Goal: Information Seeking & Learning: Learn about a topic

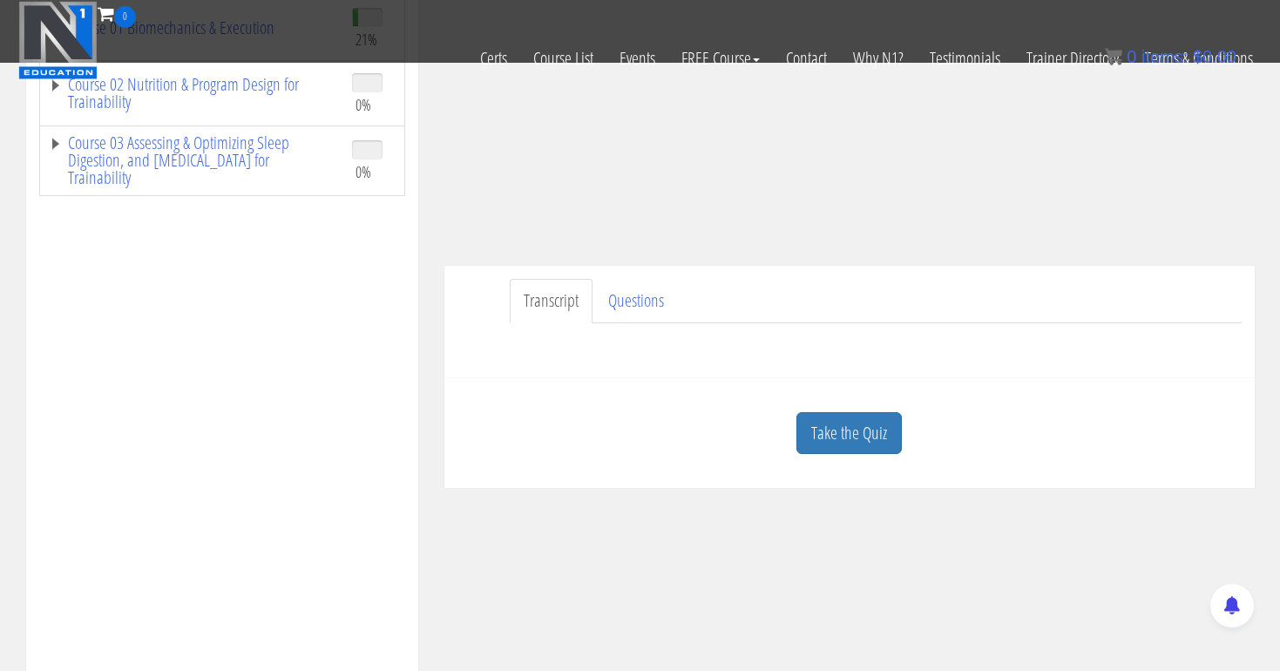
scroll to position [312, 0]
click at [828, 429] on link "Take the Quiz" at bounding box center [848, 430] width 105 height 43
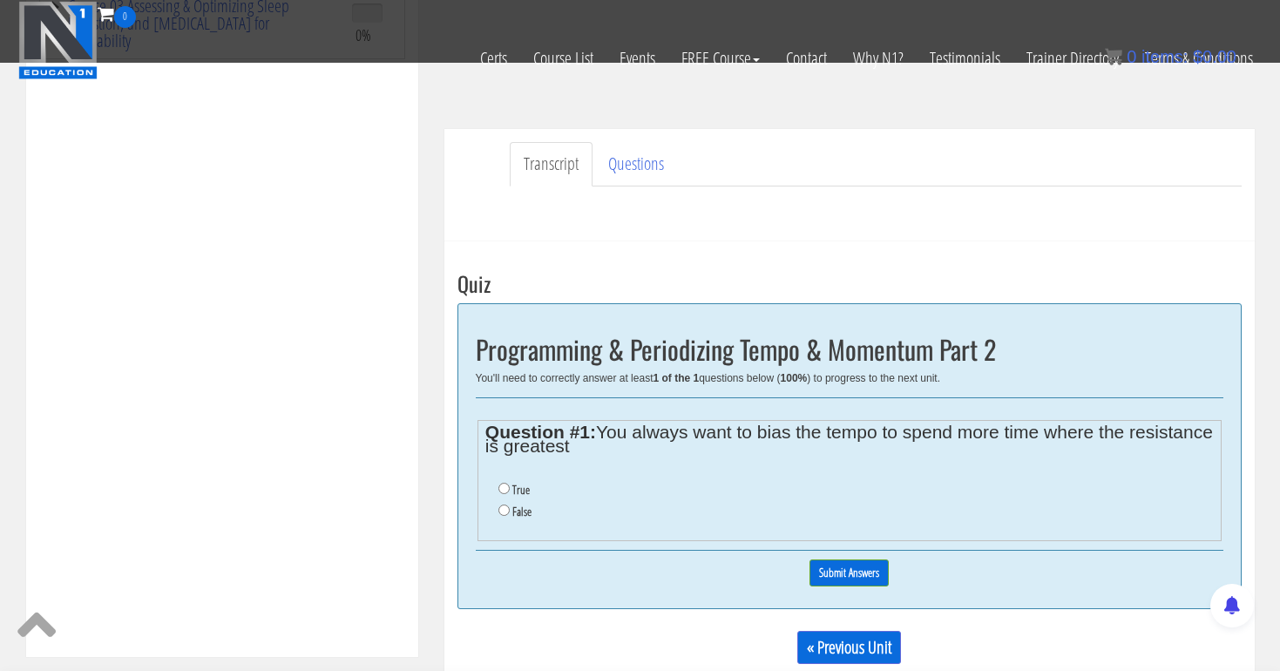
scroll to position [450, 0]
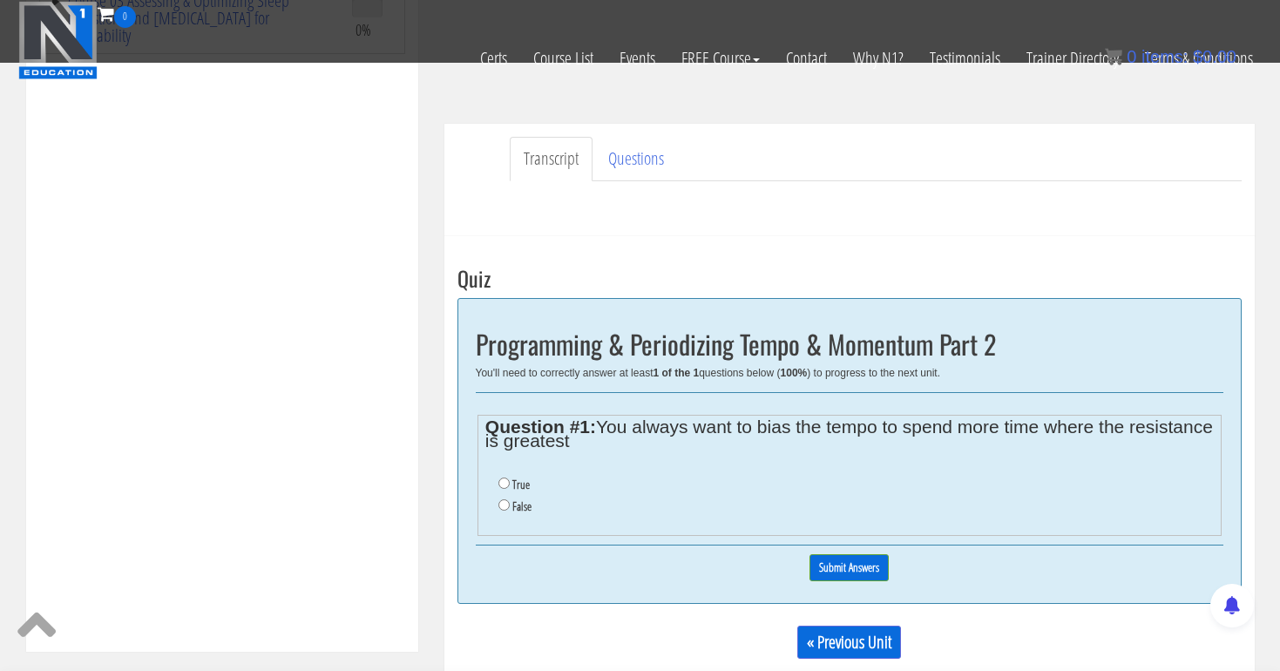
click at [512, 482] on label "True" at bounding box center [520, 484] width 17 height 14
click at [510, 482] on input "True" at bounding box center [503, 482] width 11 height 11
radio input "true"
click at [881, 548] on div "0% Submit Answers" at bounding box center [849, 567] width 747 height 44
click at [878, 548] on div "0% Submit Answers" at bounding box center [849, 567] width 747 height 44
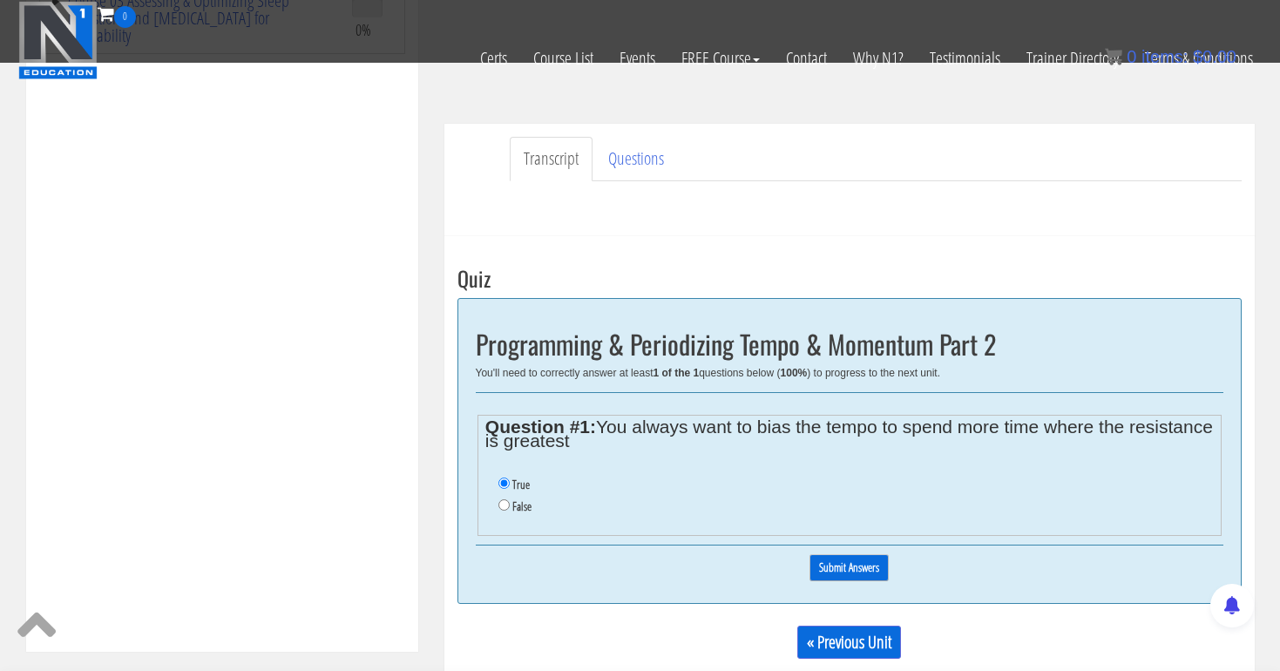
click at [853, 570] on input "Submit Answers" at bounding box center [848, 567] width 79 height 27
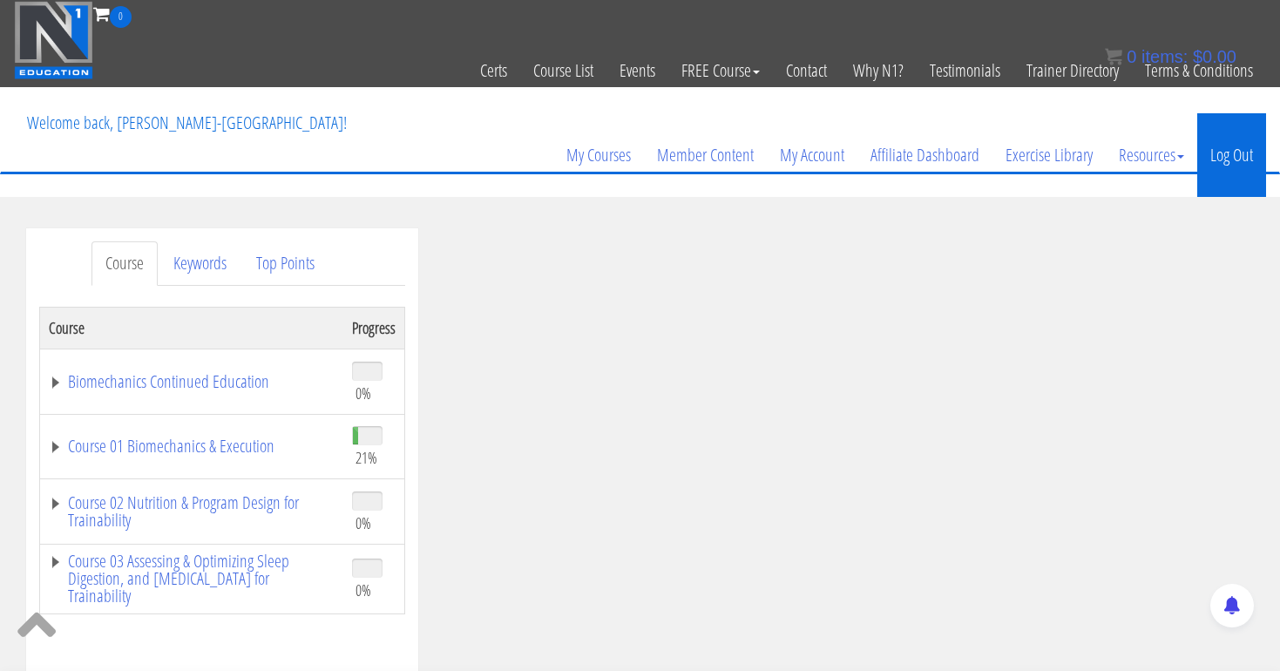
click at [1210, 142] on link "Log Out" at bounding box center [1231, 155] width 69 height 84
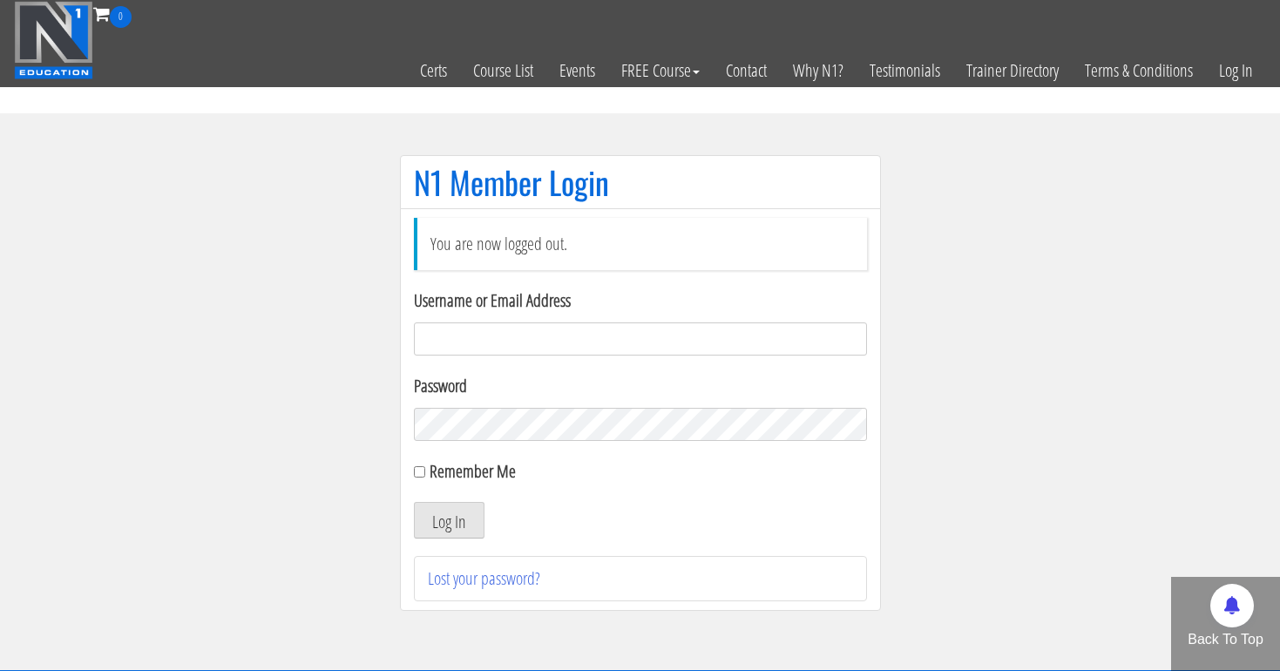
type input "tpweimar@me.com"
click at [448, 520] on button "Log In" at bounding box center [449, 520] width 71 height 37
click at [416, 474] on input "Remember Me" at bounding box center [419, 471] width 11 height 11
checkbox input "true"
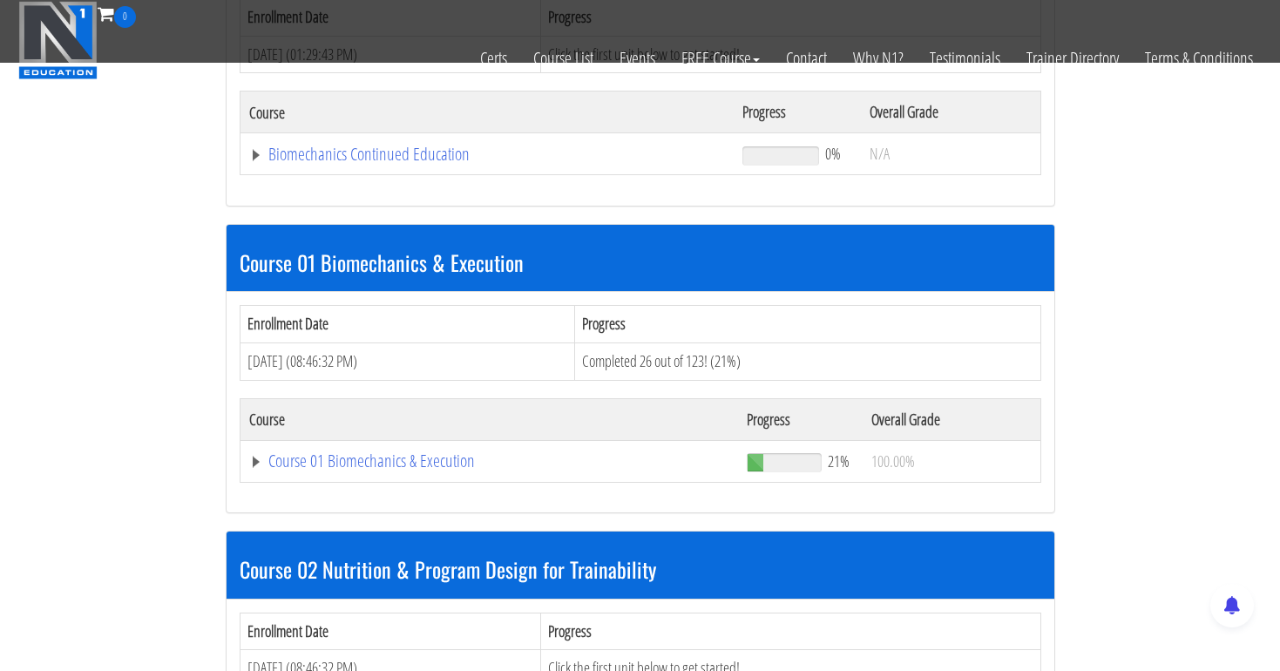
scroll to position [343, 0]
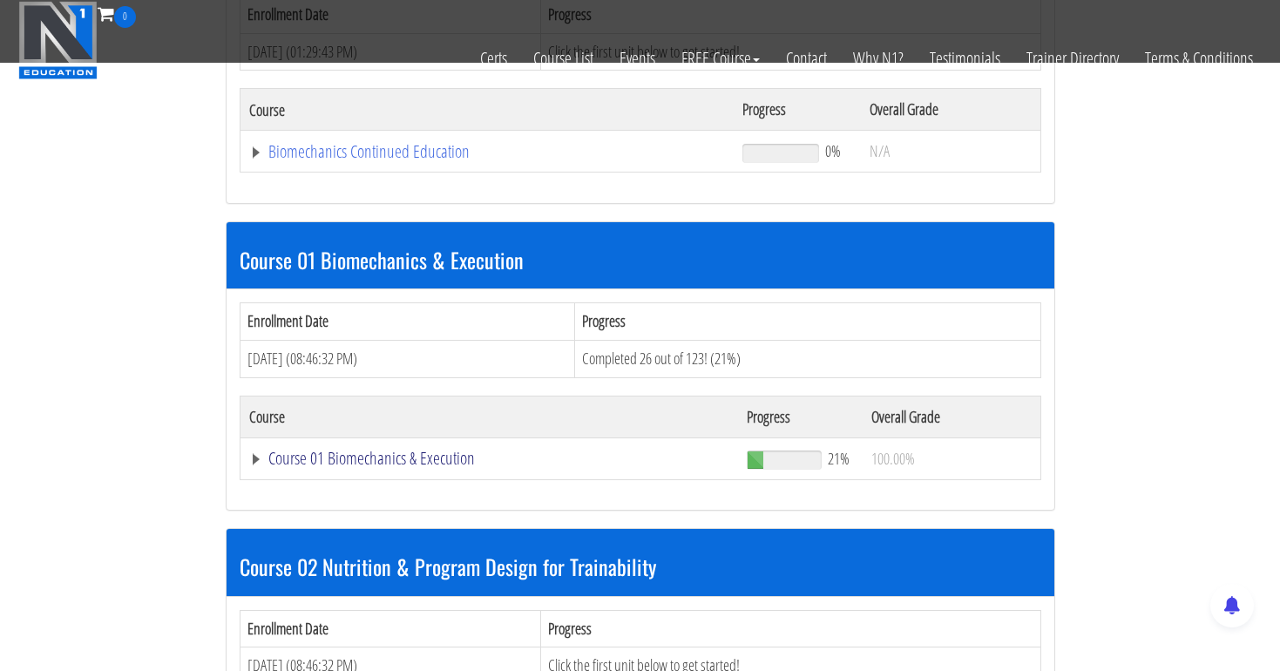
click at [351, 160] on link "Course 01 Biomechanics & Execution" at bounding box center [487, 151] width 477 height 17
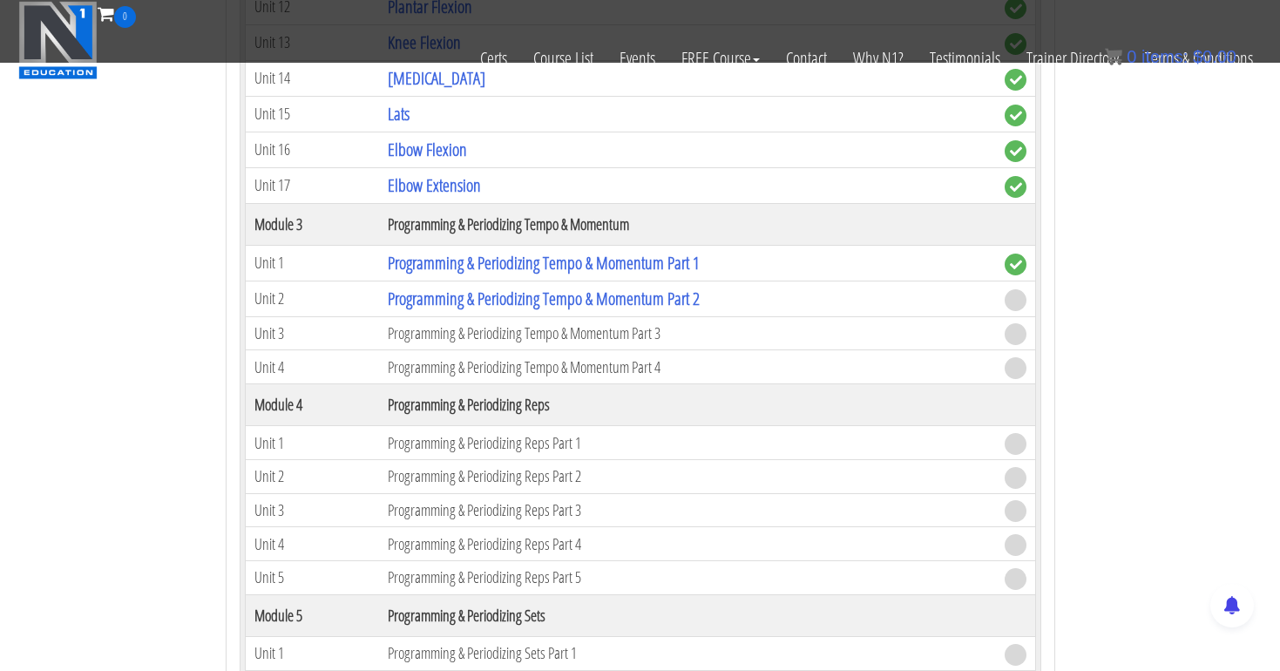
scroll to position [1628, 0]
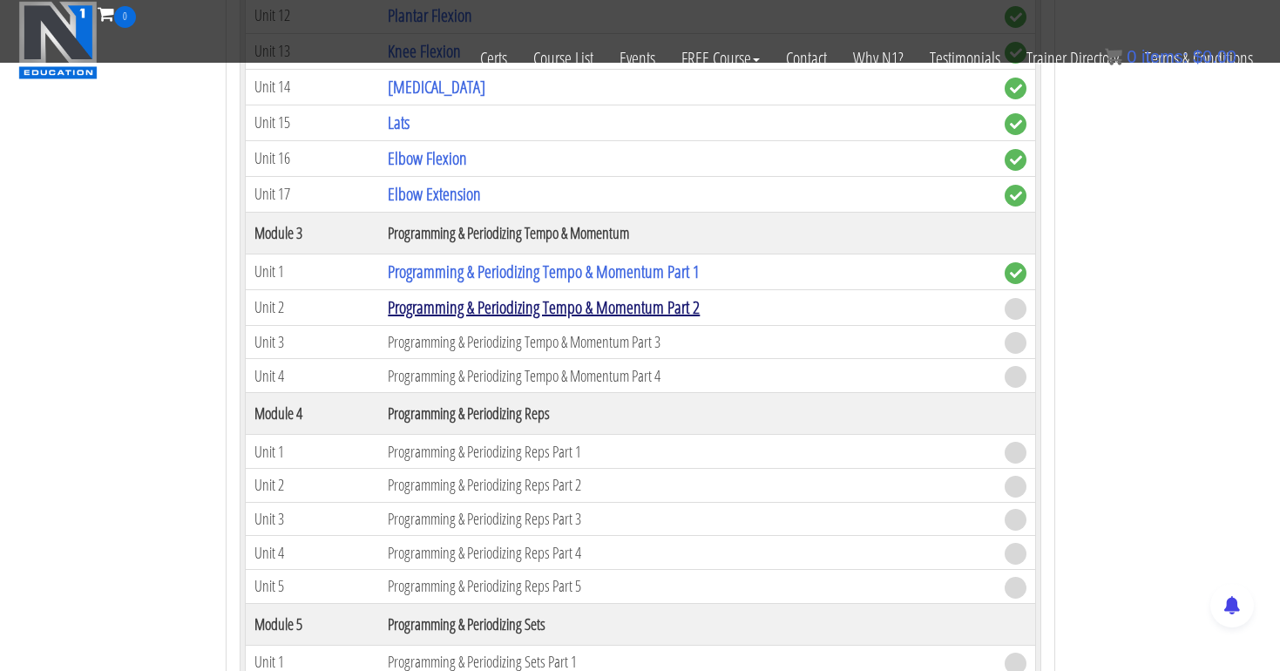
click at [578, 310] on link "Programming & Periodizing Tempo & Momentum Part 2" at bounding box center [544, 307] width 312 height 24
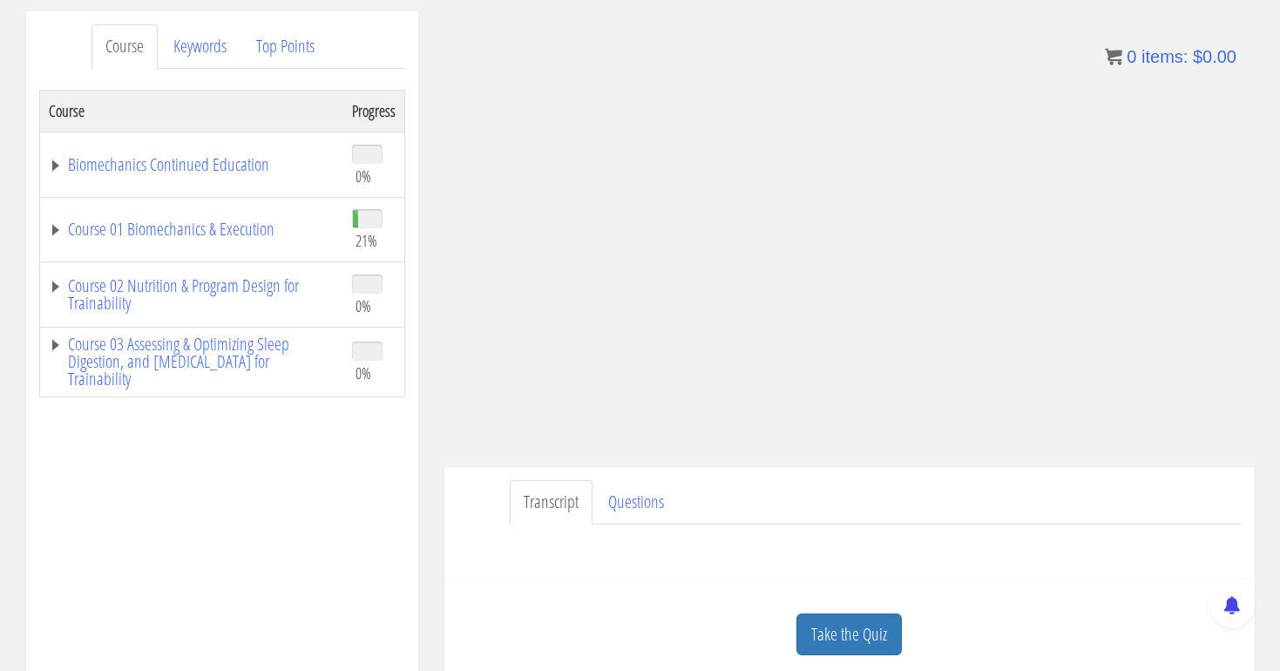
scroll to position [220, 0]
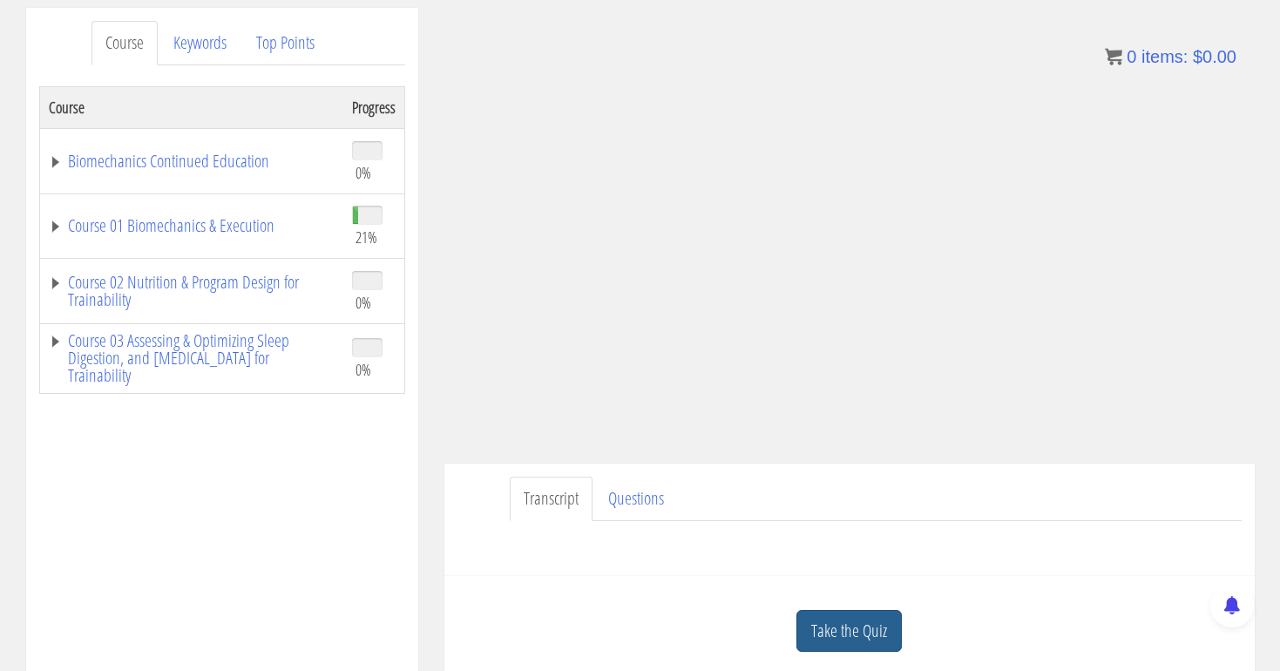
click at [841, 632] on link "Take the Quiz" at bounding box center [848, 631] width 105 height 43
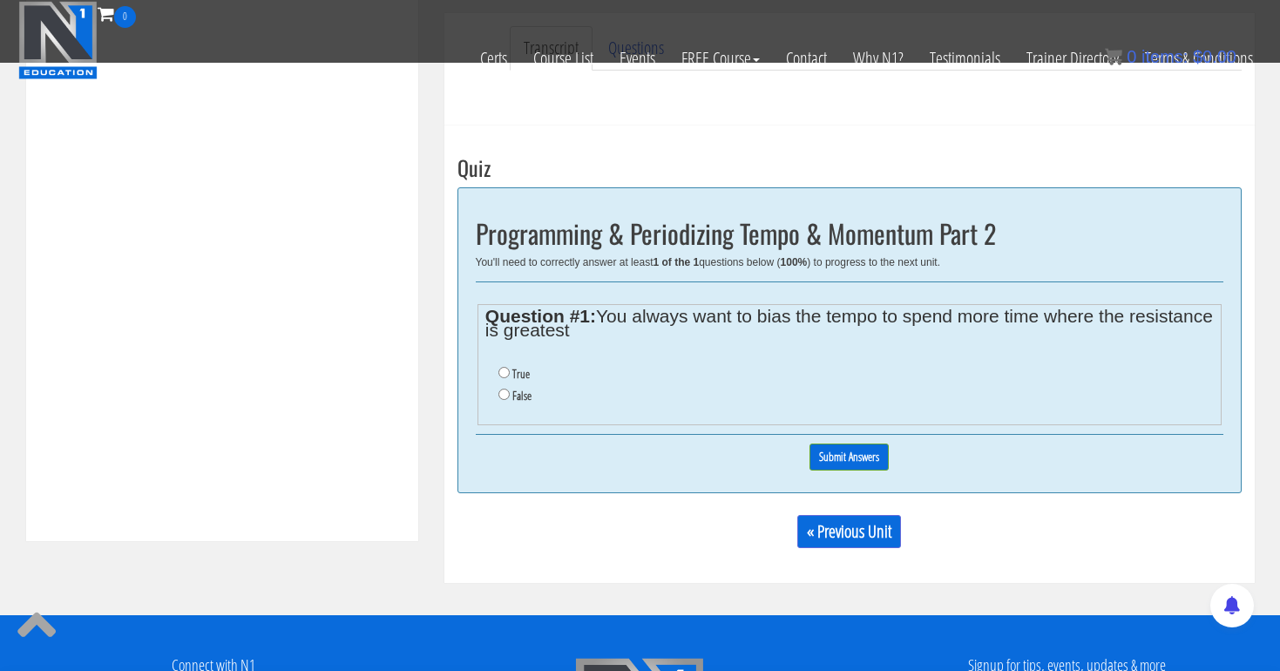
scroll to position [561, 0]
click at [504, 375] on input "True" at bounding box center [503, 372] width 11 height 11
radio input "true"
click at [828, 456] on input "Submit Answers" at bounding box center [848, 456] width 79 height 27
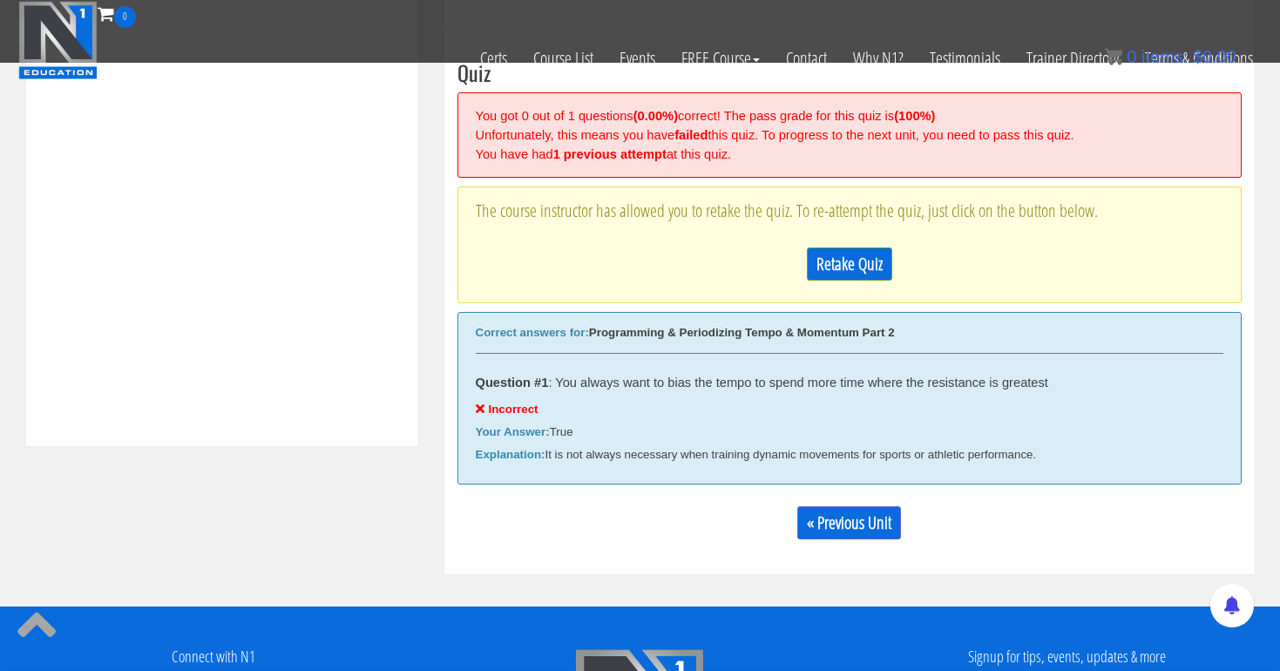
scroll to position [660, 0]
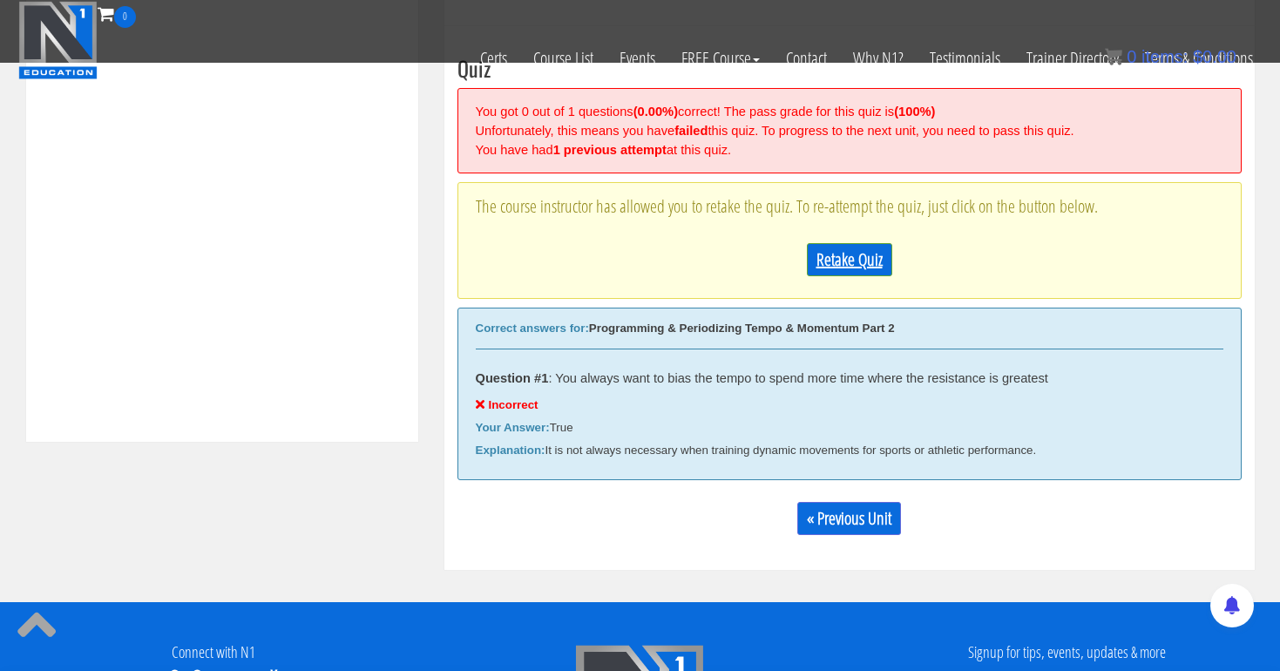
click at [859, 258] on link "Retake Quiz" at bounding box center [849, 259] width 85 height 33
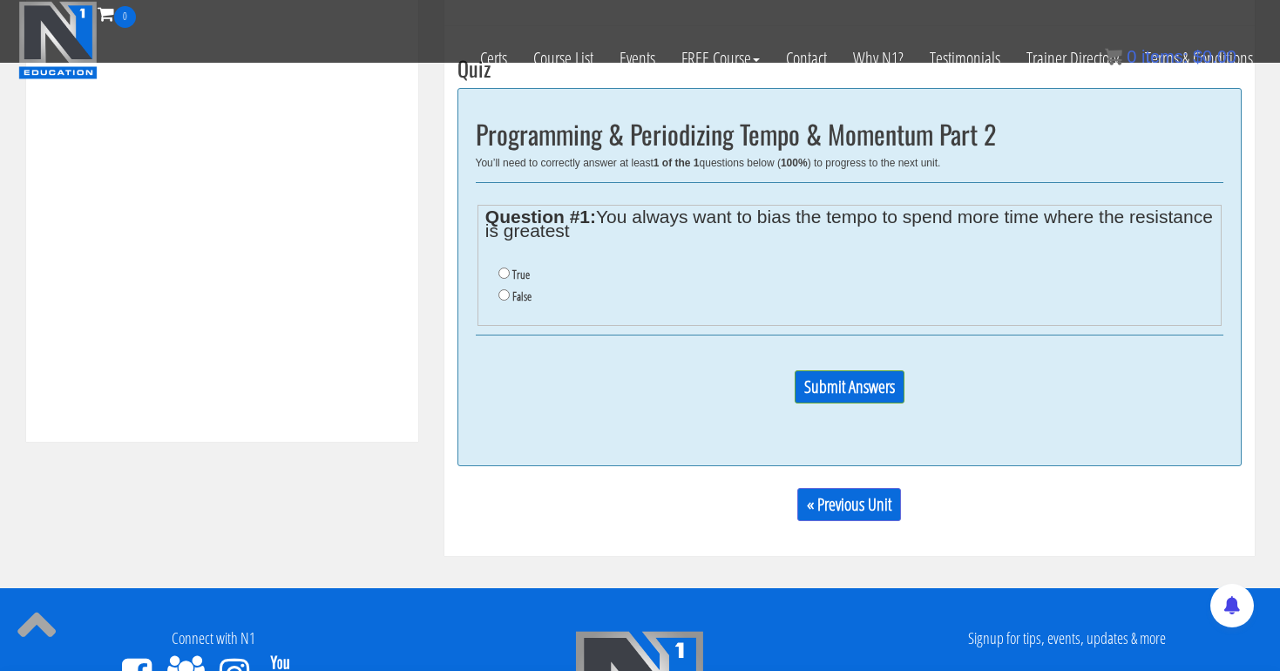
click at [503, 290] on input "False" at bounding box center [503, 294] width 11 height 11
radio input "true"
click at [842, 389] on input "Submit Answers" at bounding box center [849, 386] width 110 height 33
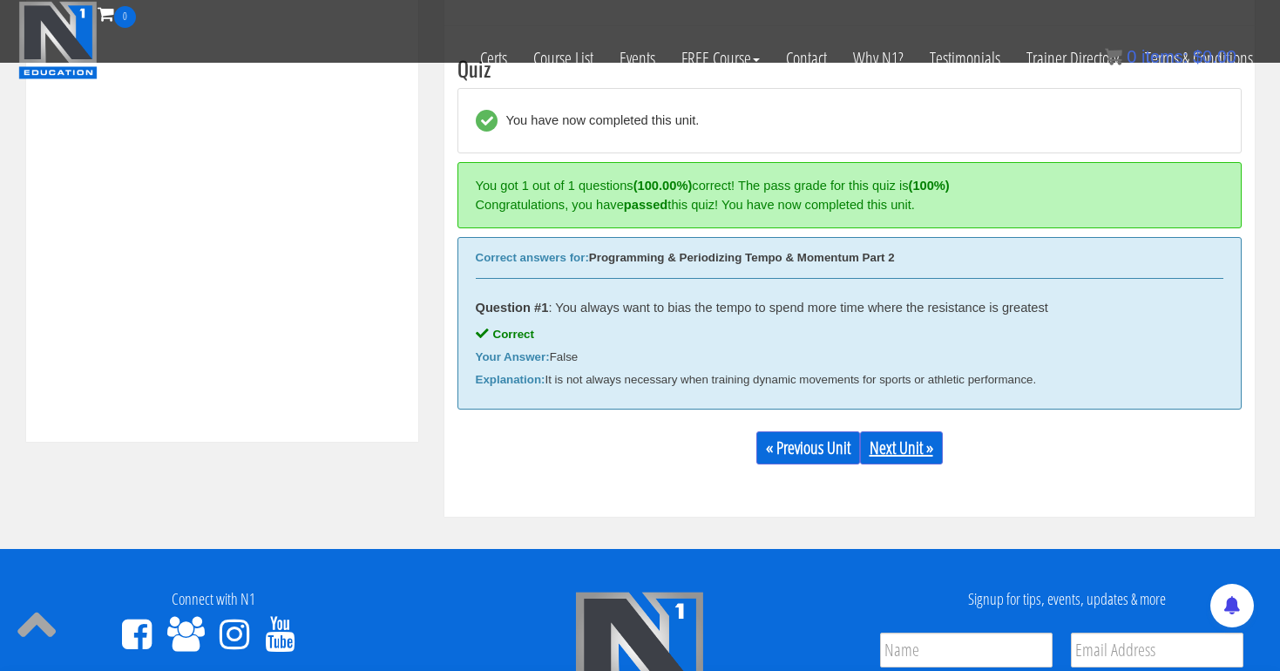
click at [931, 449] on link "Next Unit »" at bounding box center [901, 447] width 83 height 33
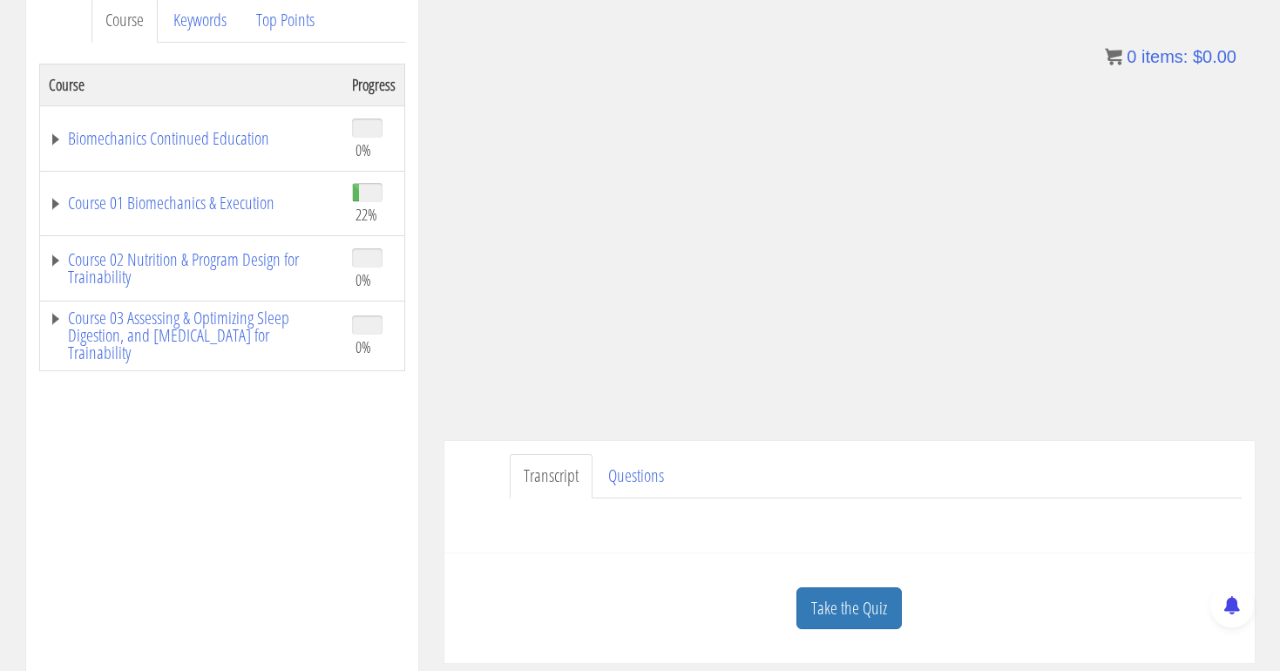
scroll to position [247, 0]
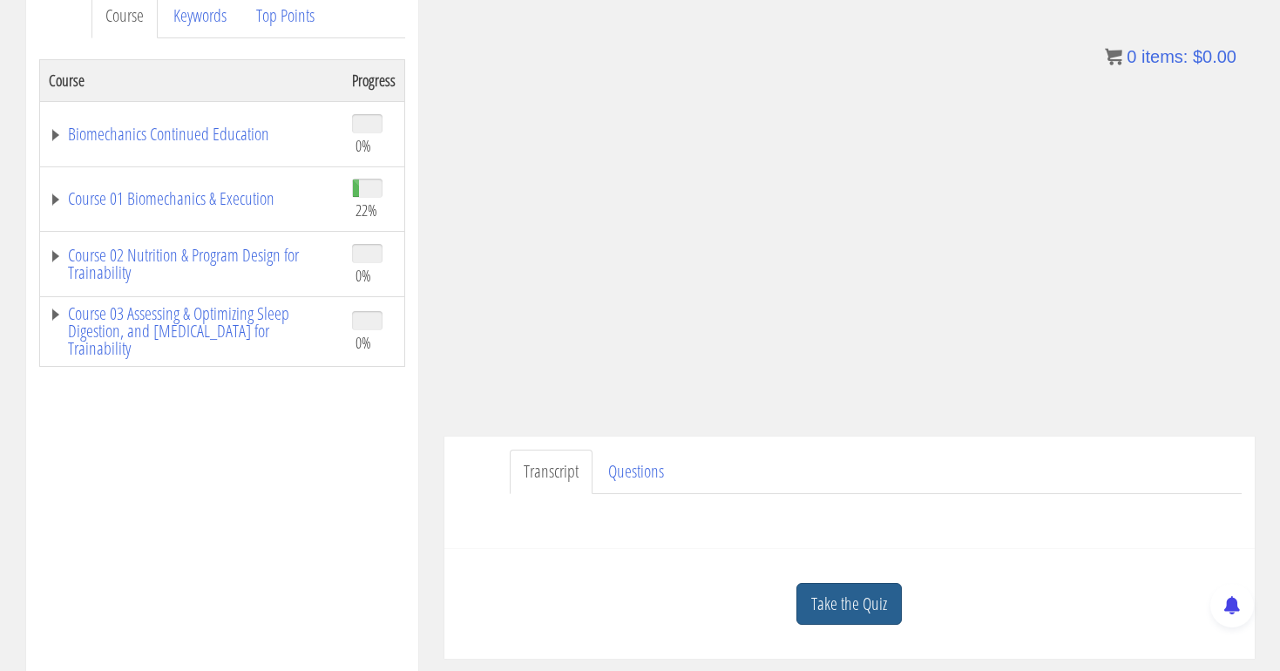
click at [822, 588] on link "Take the Quiz" at bounding box center [848, 604] width 105 height 43
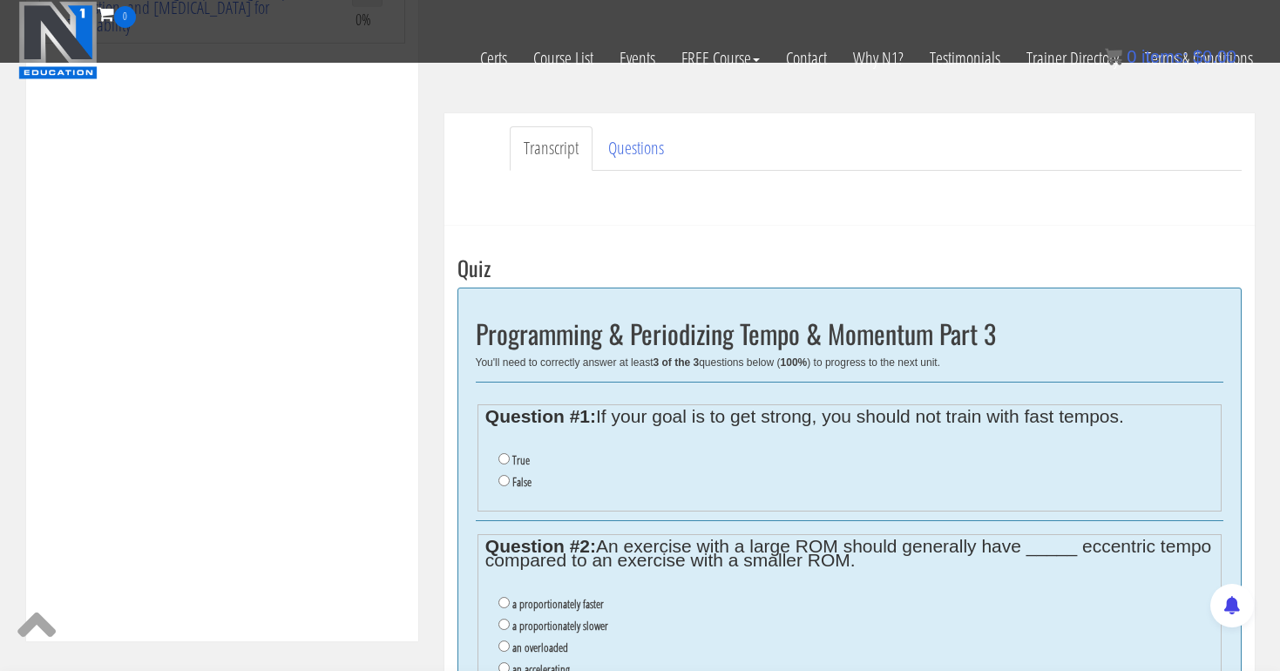
scroll to position [465, 0]
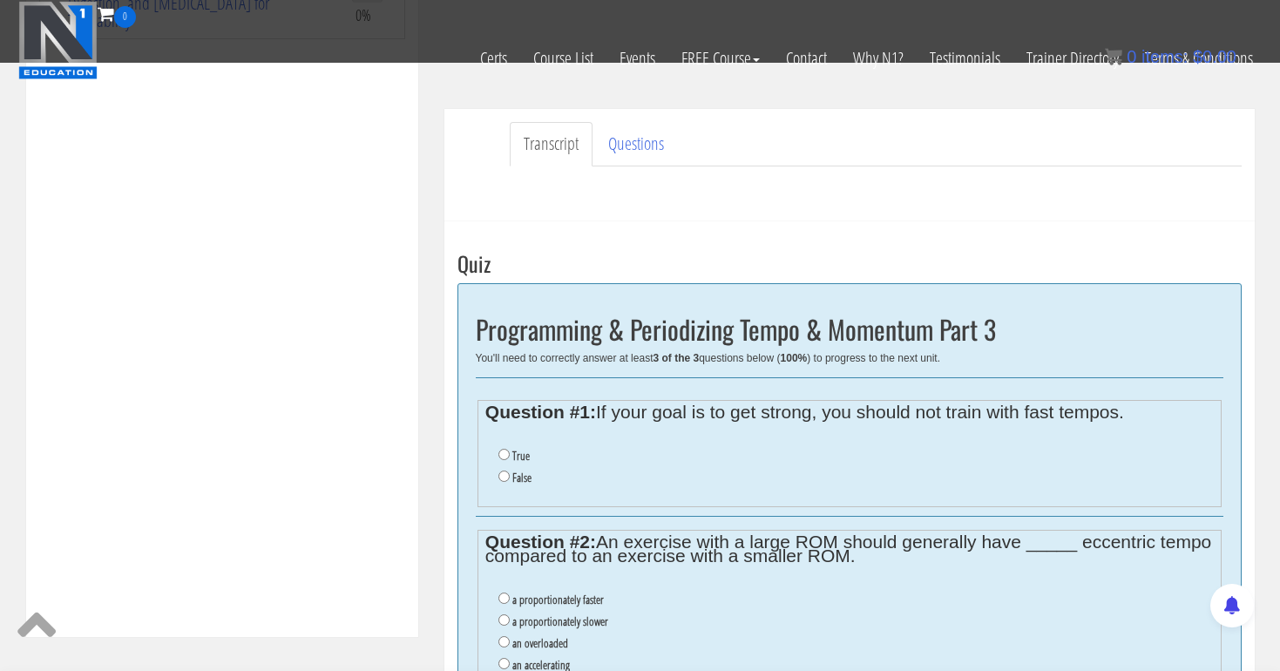
click at [499, 470] on input "False" at bounding box center [503, 475] width 11 height 11
radio input "true"
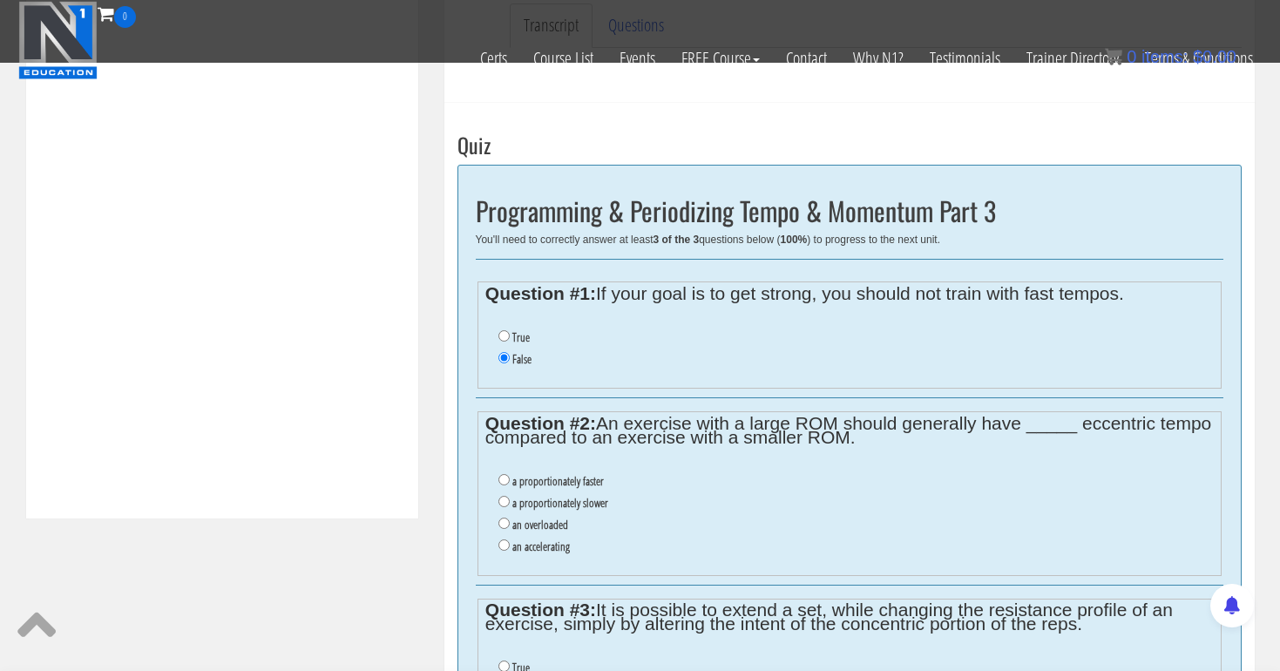
scroll to position [586, 0]
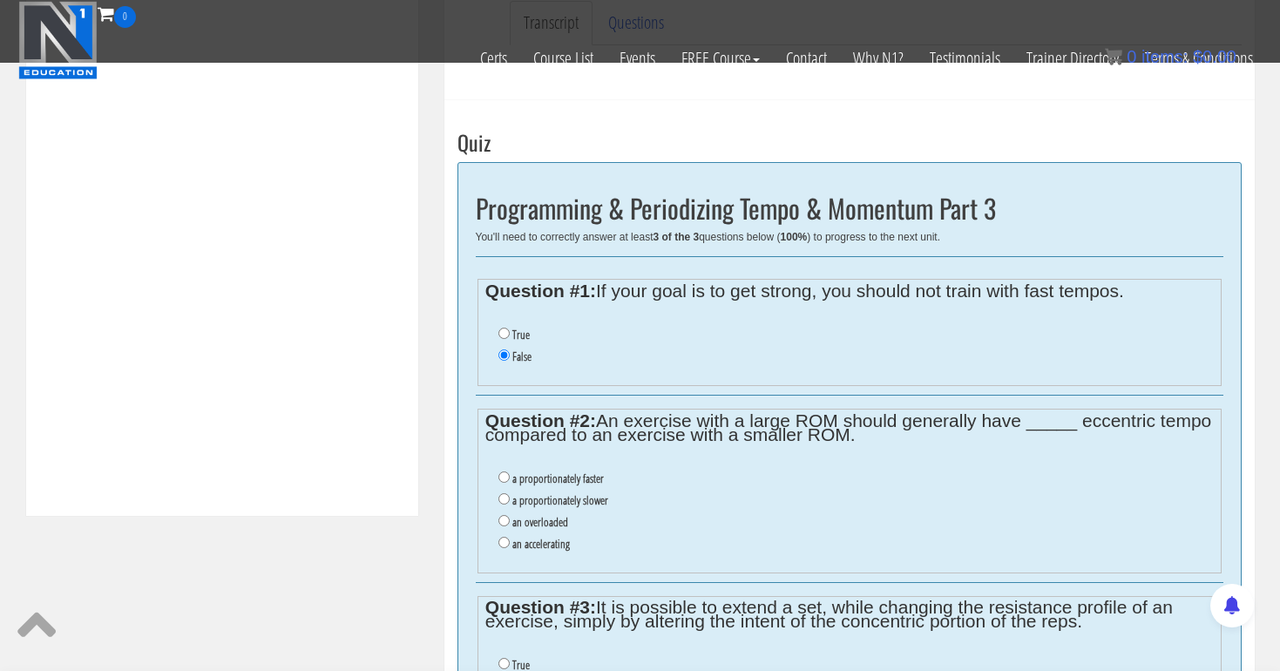
click at [554, 493] on label "a proportionately slower" at bounding box center [560, 500] width 96 height 14
click at [510, 493] on input "a proportionately slower" at bounding box center [503, 498] width 11 height 11
radio input "true"
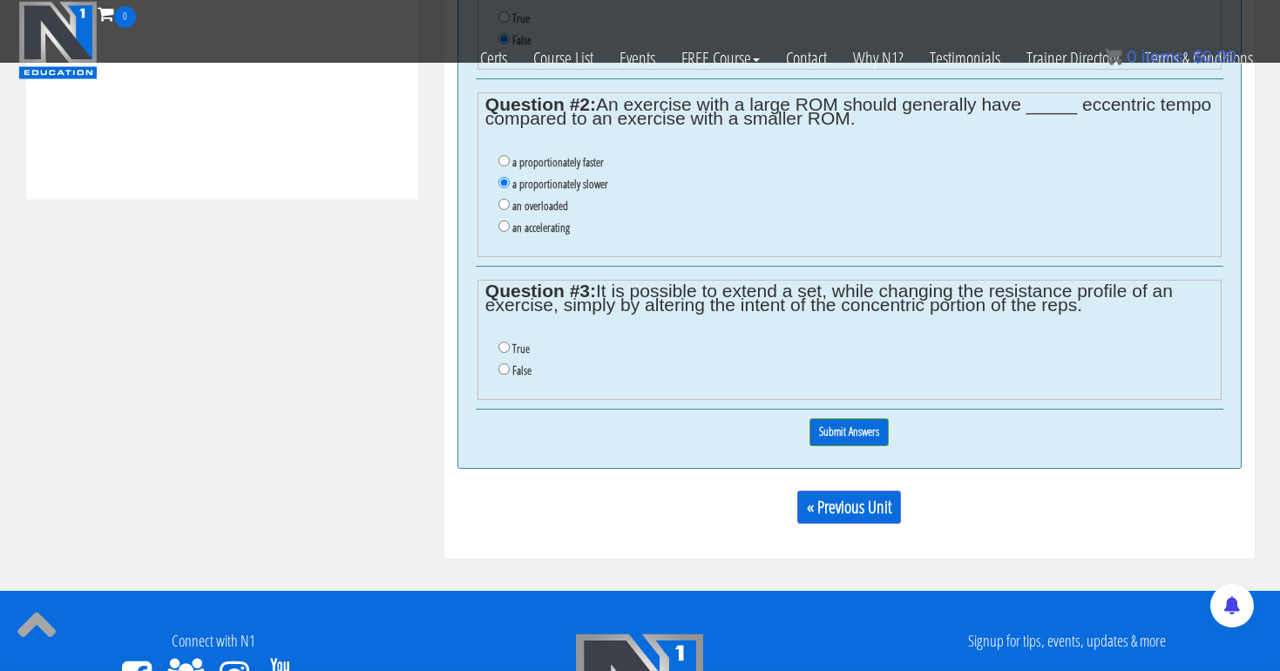
scroll to position [903, 0]
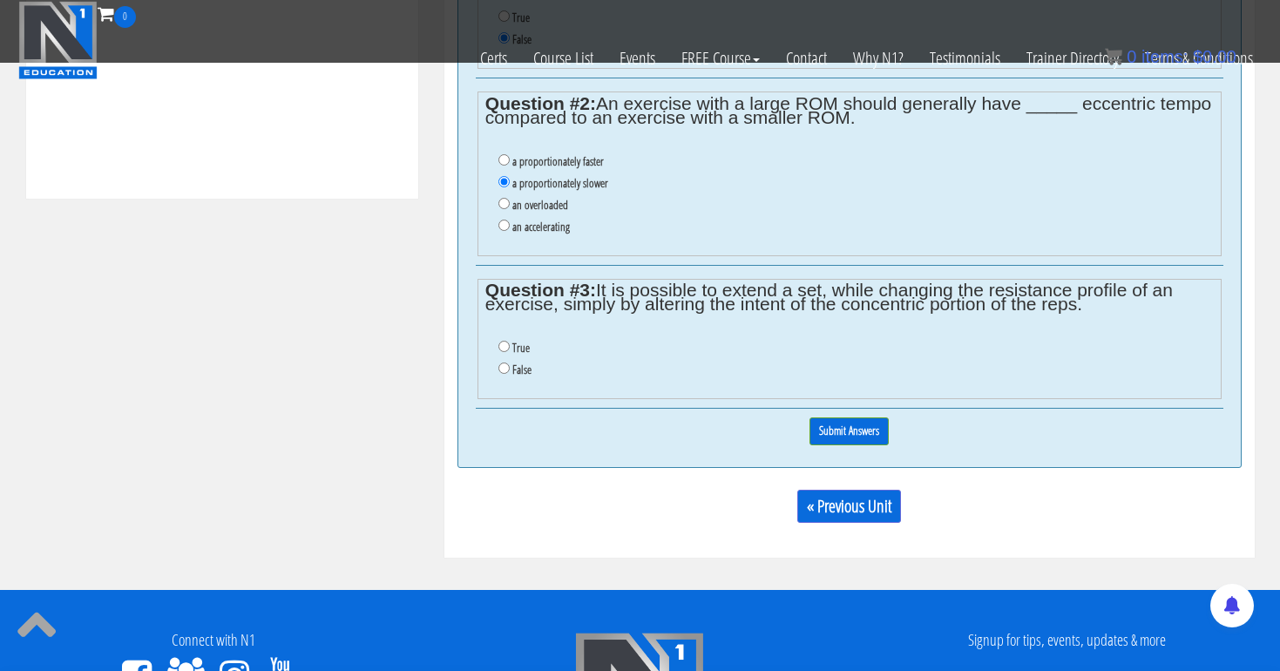
click at [510, 337] on li "True" at bounding box center [855, 348] width 714 height 22
click at [501, 341] on input "True" at bounding box center [503, 346] width 11 height 11
radio input "true"
click at [856, 418] on input "Submit Answers" at bounding box center [848, 430] width 79 height 27
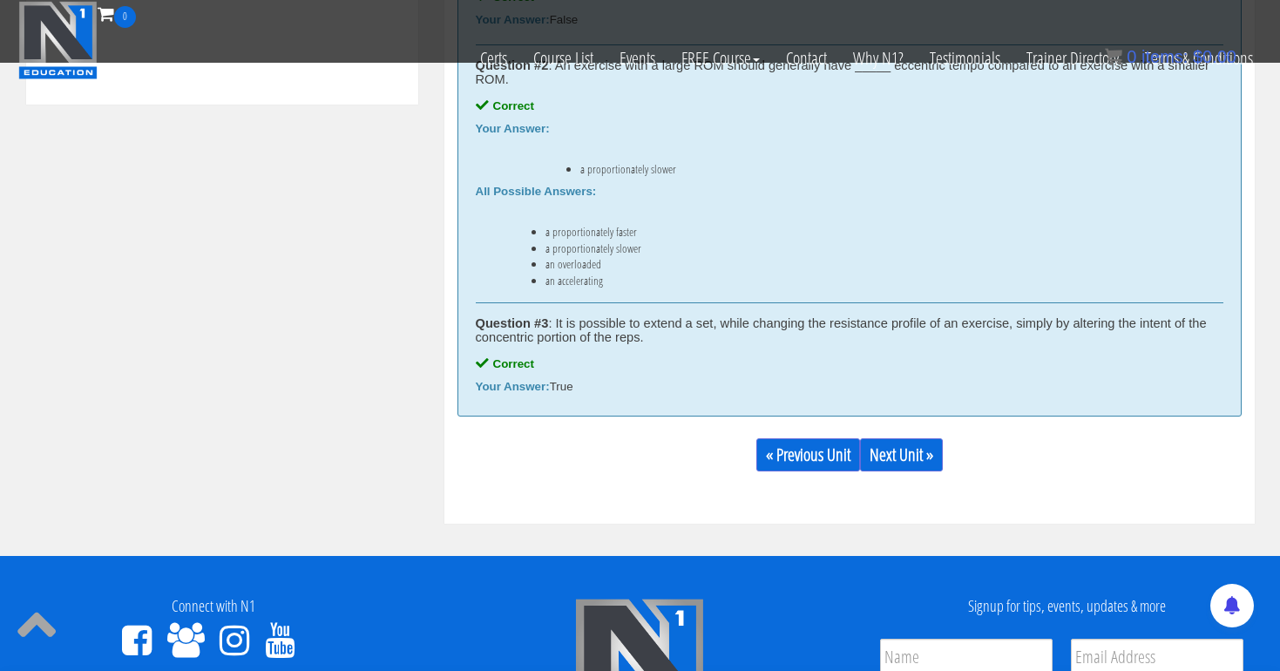
scroll to position [1044, 0]
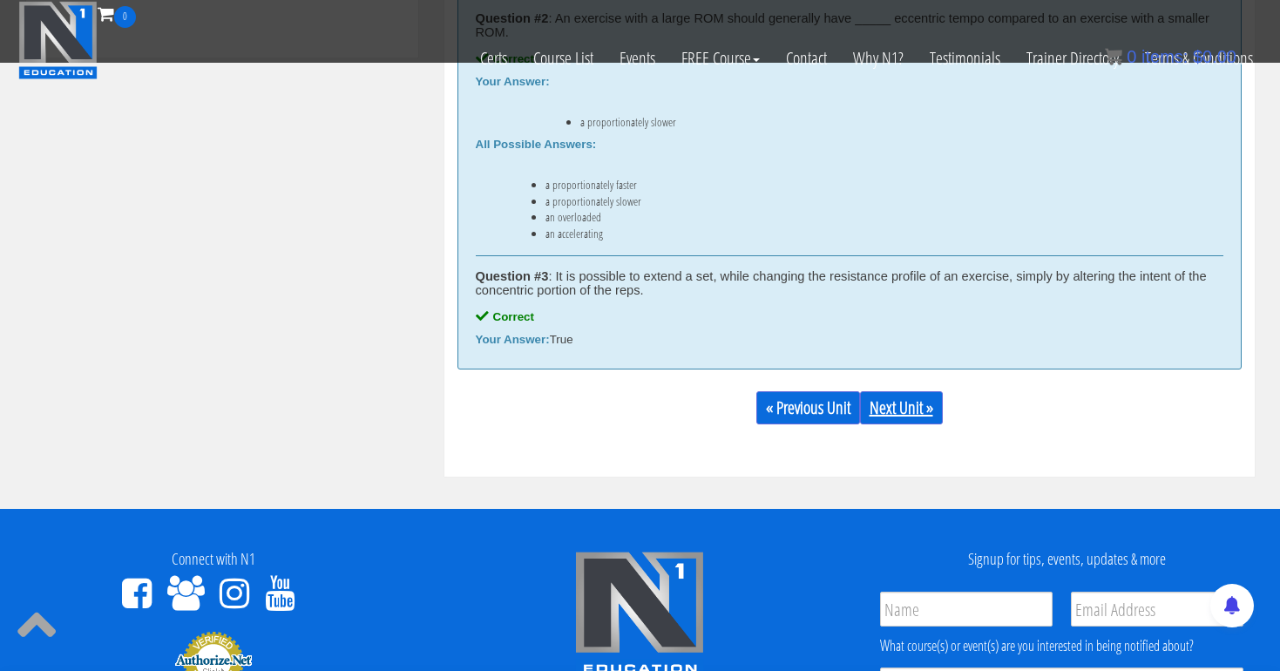
click at [875, 409] on link "Next Unit »" at bounding box center [901, 407] width 83 height 33
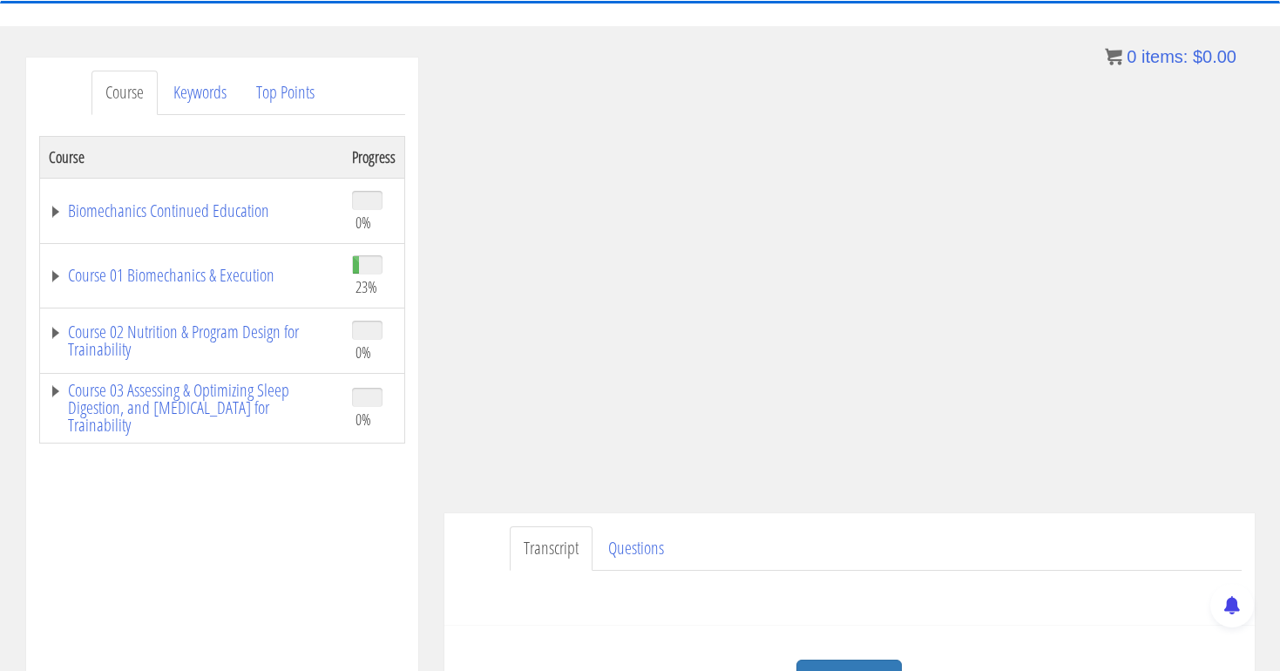
scroll to position [169, 0]
click at [146, 268] on link "Course 01 Biomechanics & Execution" at bounding box center [192, 276] width 286 height 17
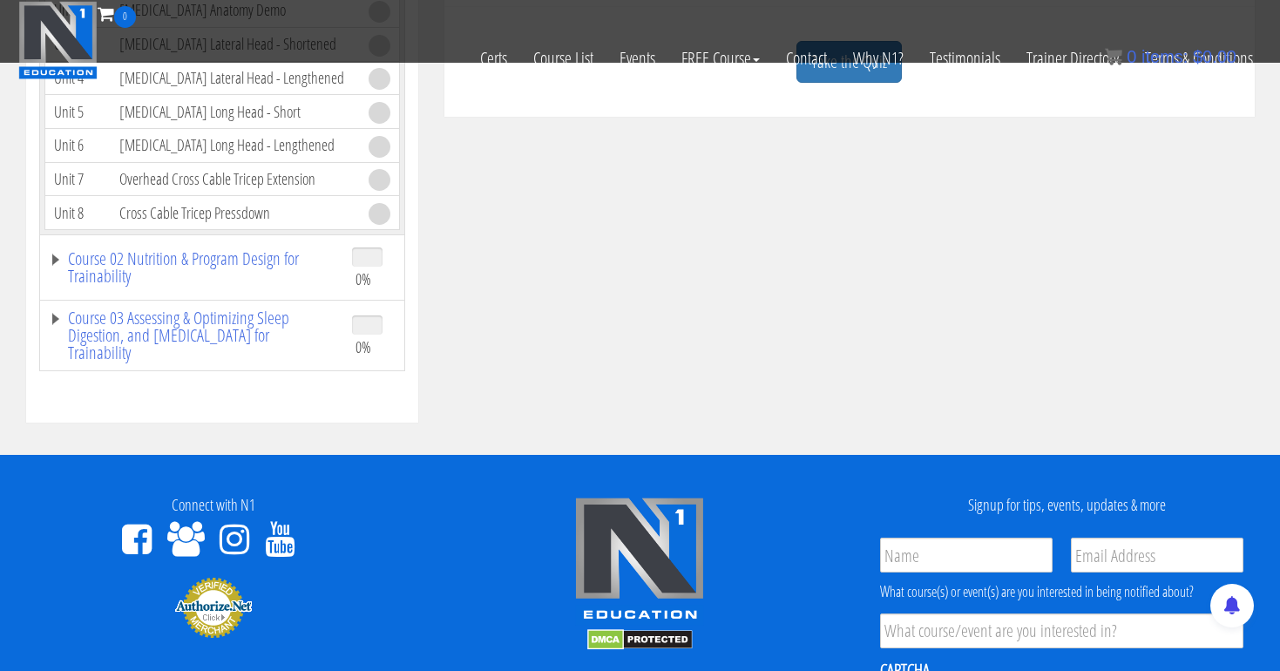
scroll to position [682, 0]
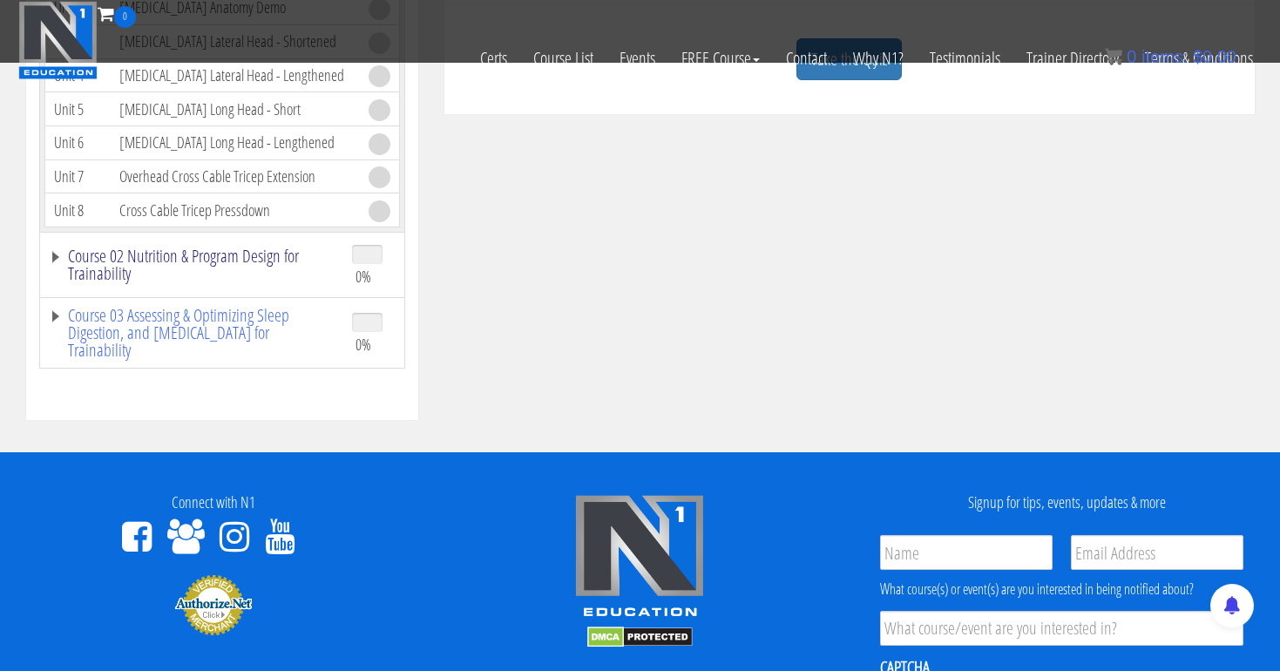
click at [53, 257] on link "Course 02 Nutrition & Program Design for Trainability" at bounding box center [192, 264] width 286 height 35
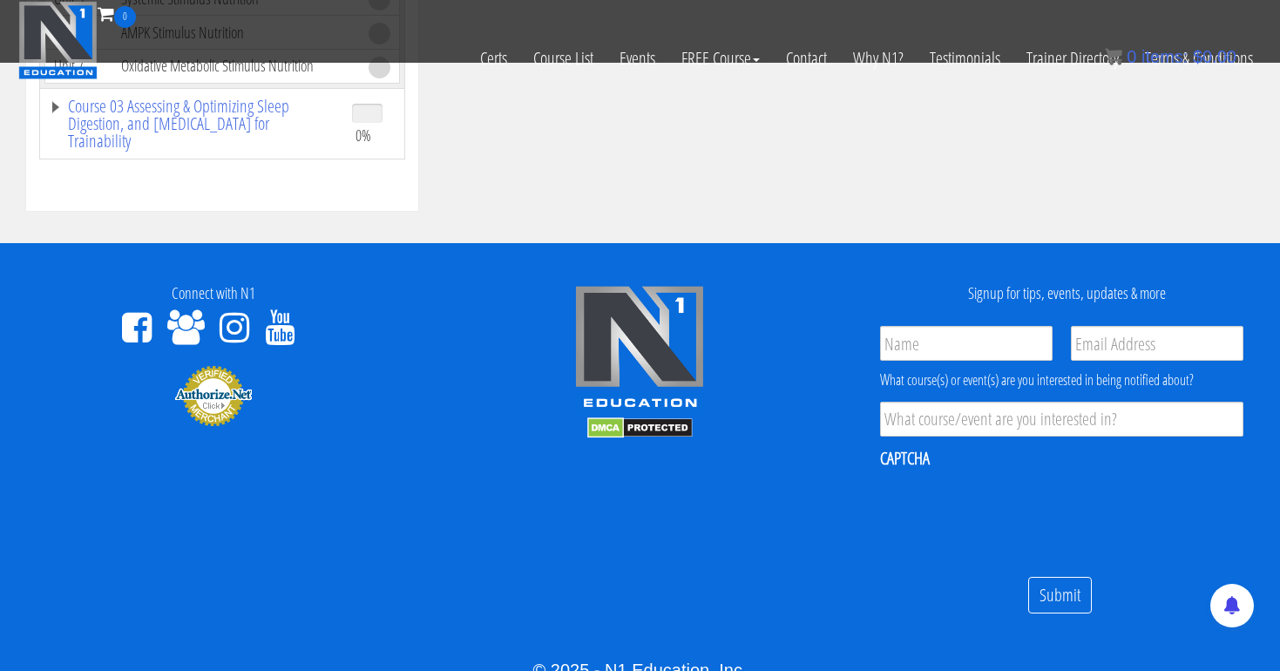
scroll to position [831, 0]
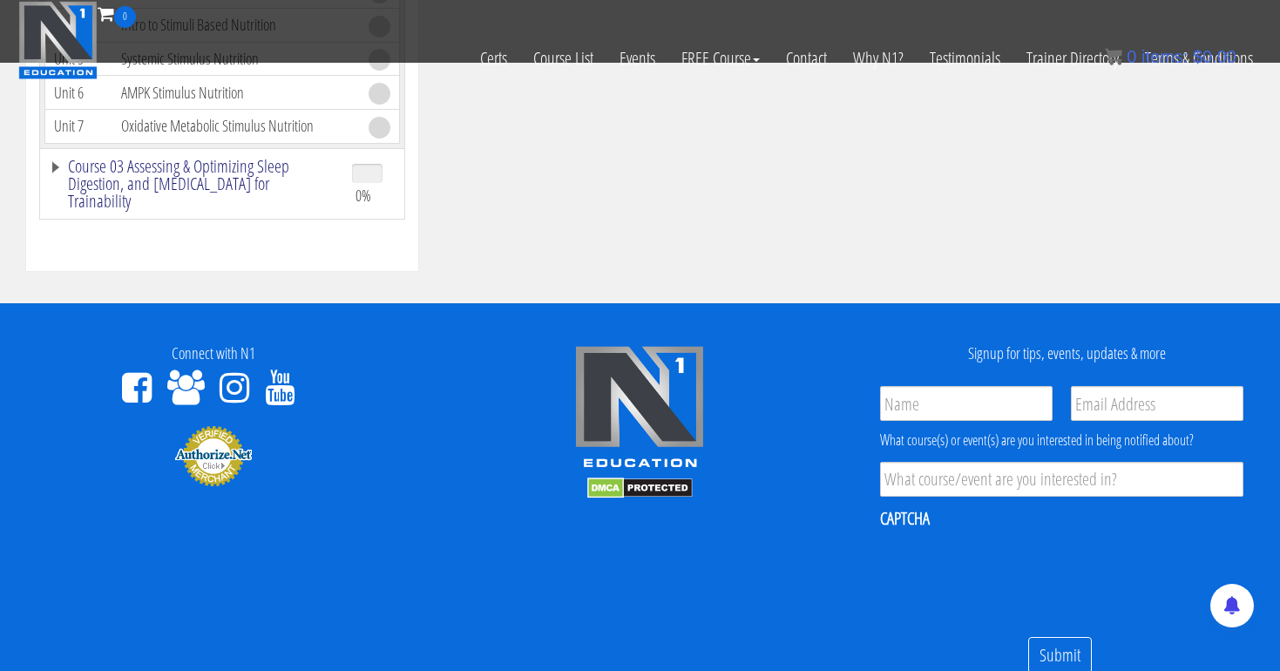
click at [60, 171] on link "Course 03 Assessing & Optimizing Sleep Digestion, and [MEDICAL_DATA] for Traina…" at bounding box center [192, 184] width 286 height 52
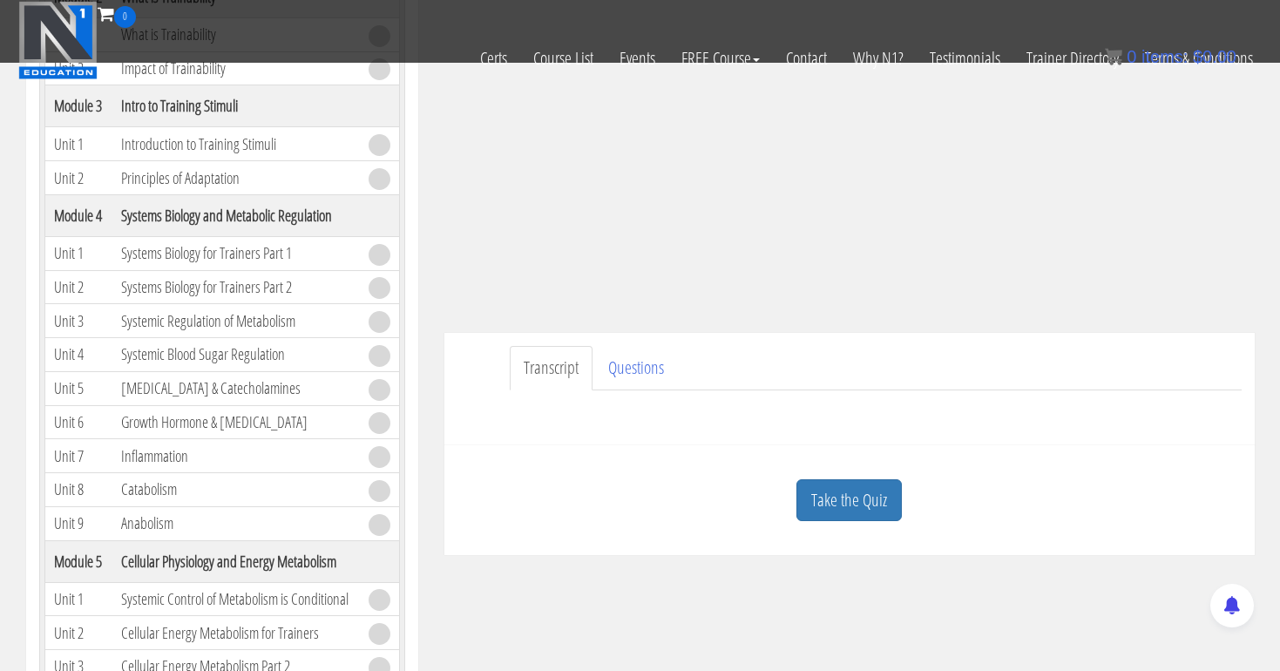
scroll to position [368, 0]
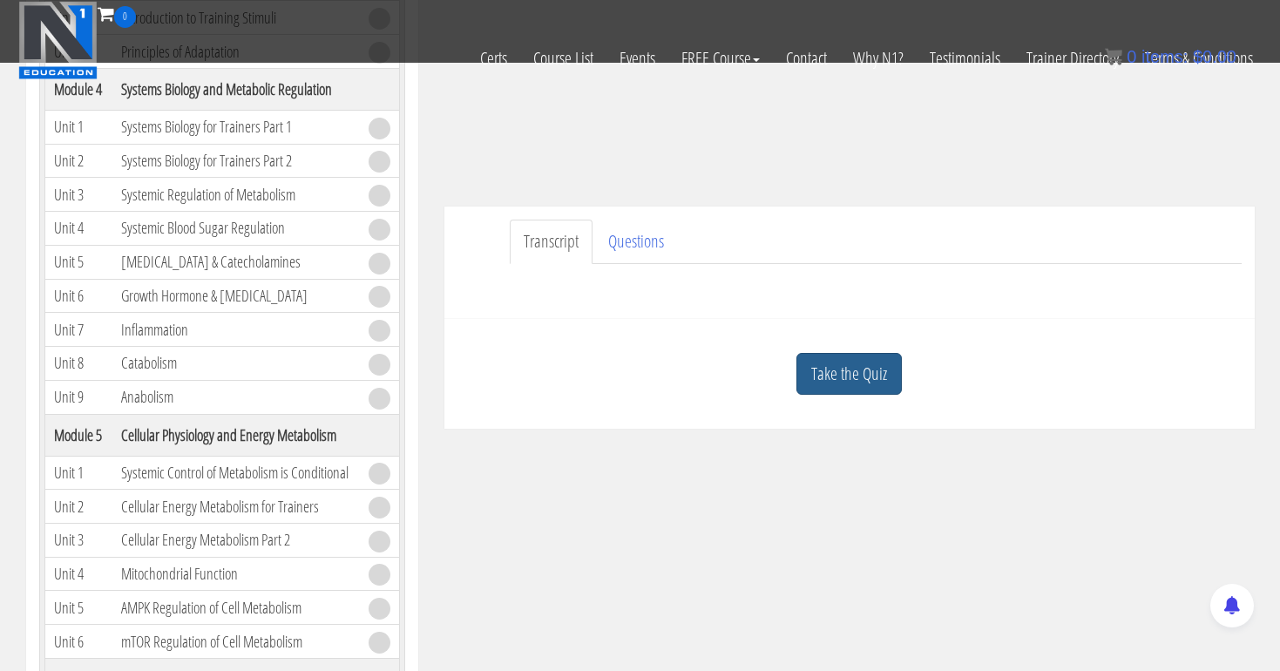
click at [848, 372] on link "Take the Quiz" at bounding box center [848, 374] width 105 height 43
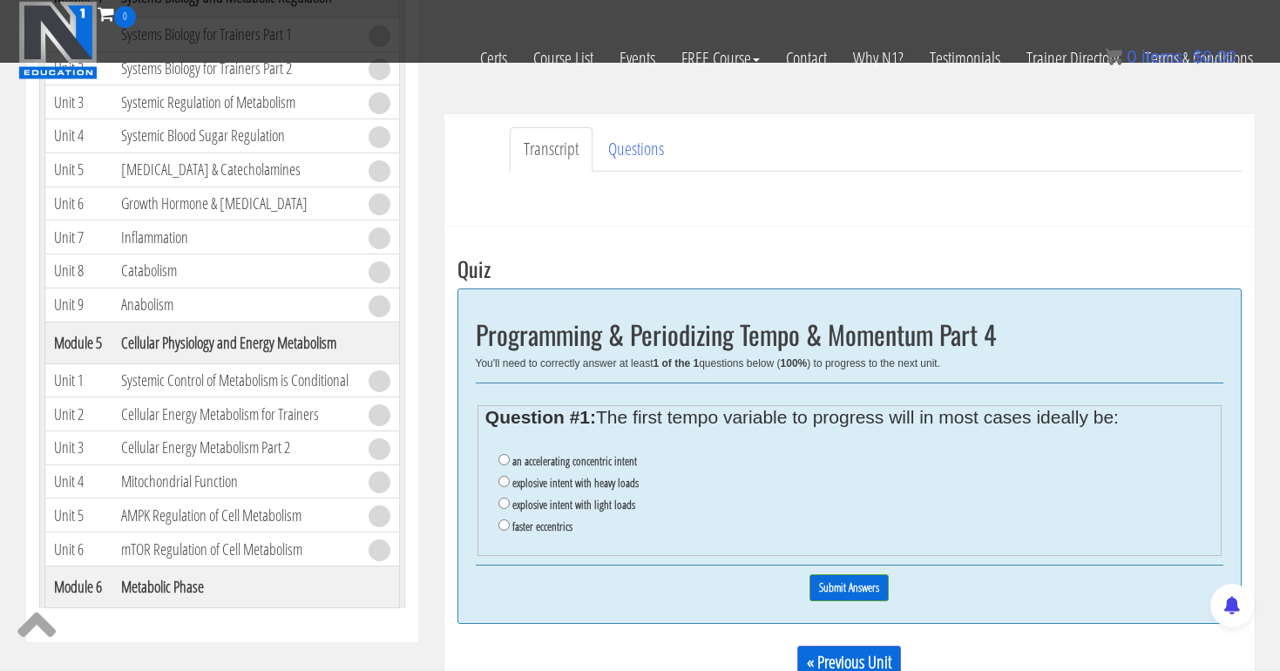
scroll to position [470, 0]
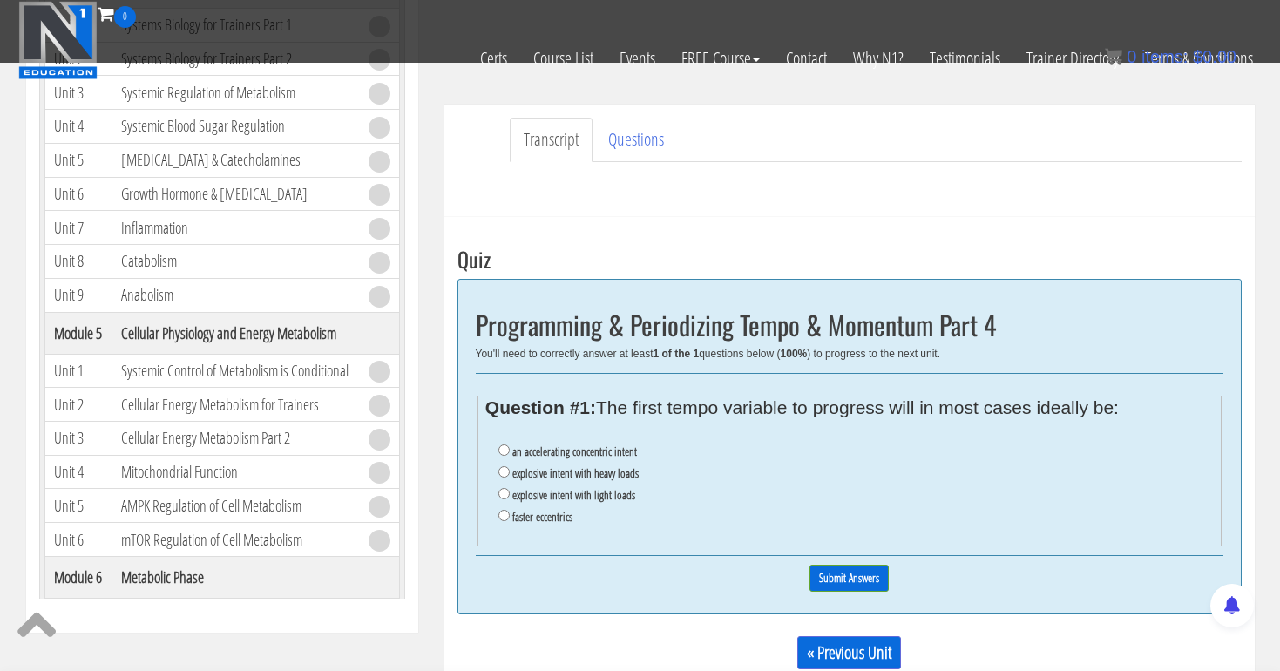
click at [501, 447] on input "an accelerating concentric intent" at bounding box center [503, 449] width 11 height 11
radio input "true"
click at [853, 564] on input "Submit Answers" at bounding box center [848, 577] width 79 height 27
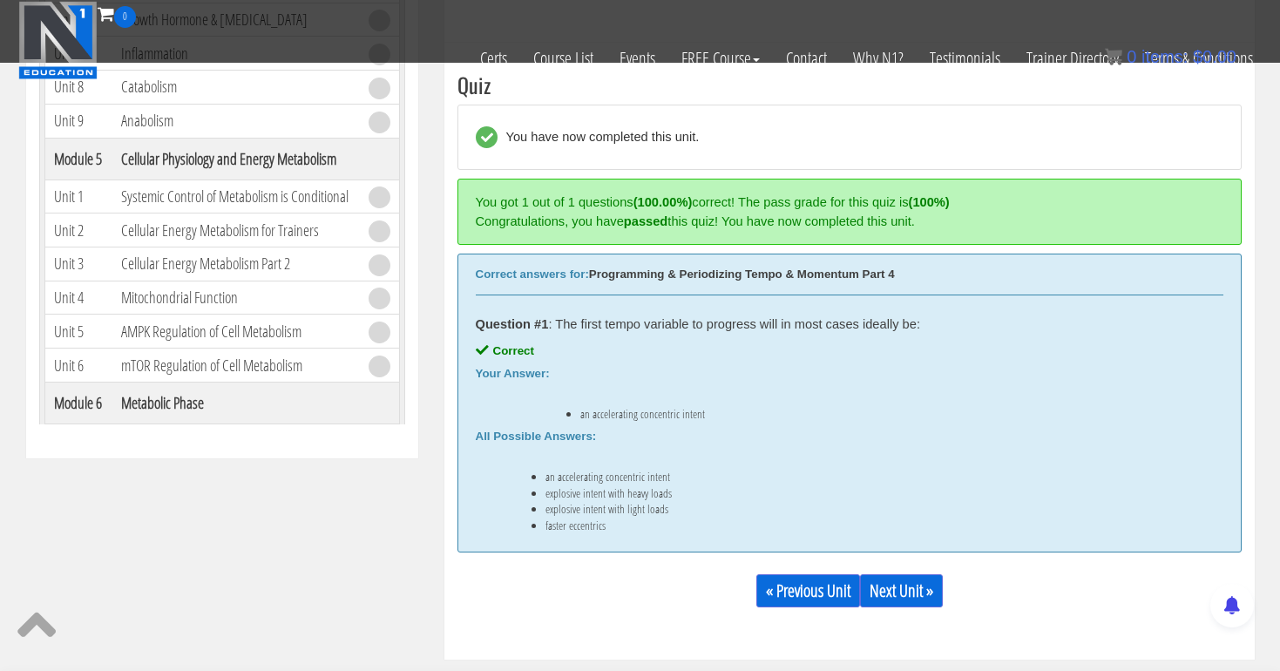
scroll to position [660, 0]
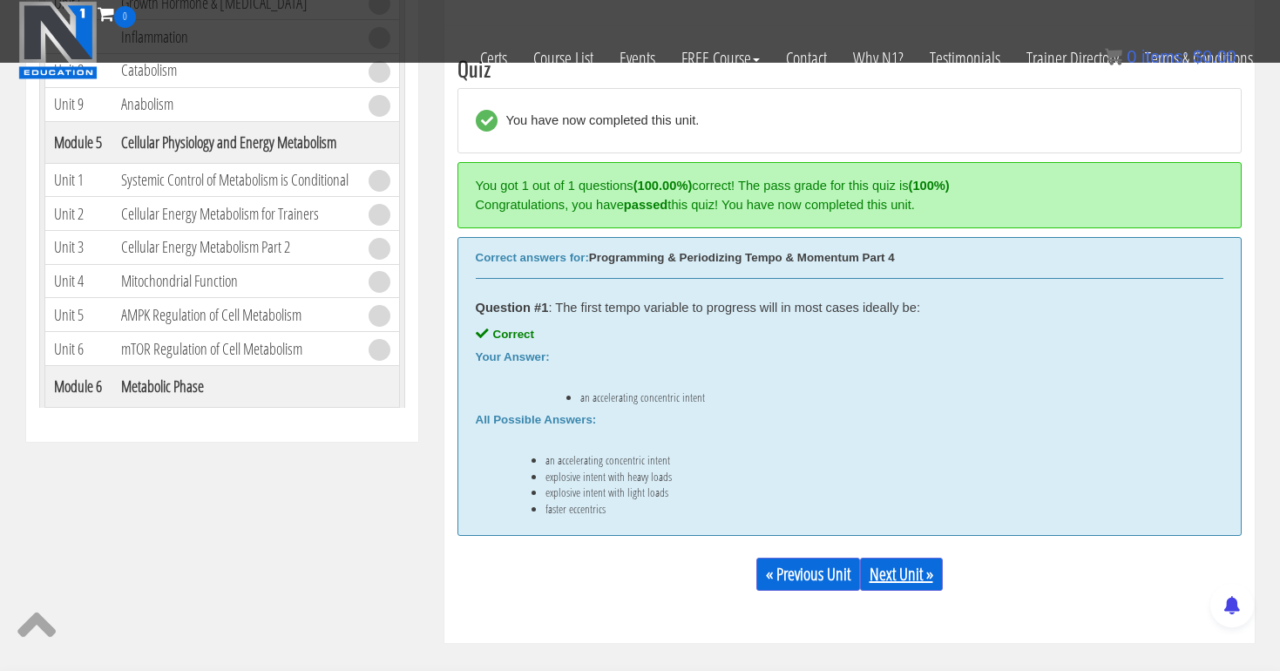
click at [927, 569] on link "Next Unit »" at bounding box center [901, 574] width 83 height 33
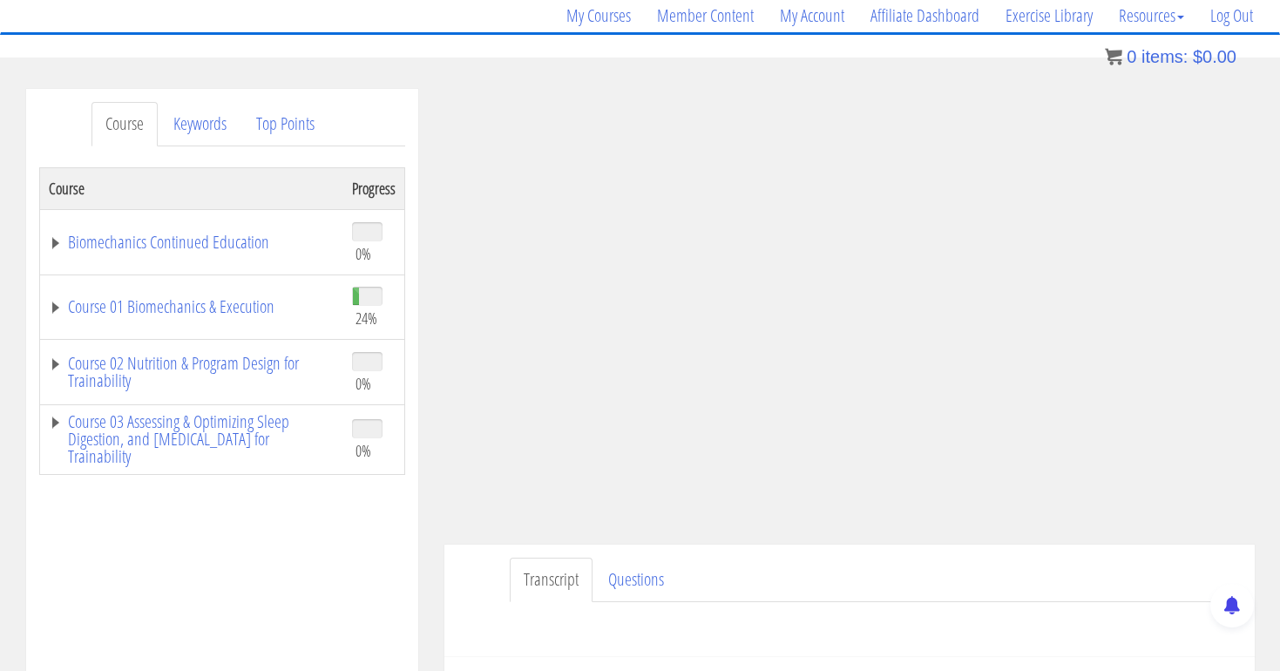
scroll to position [112, 0]
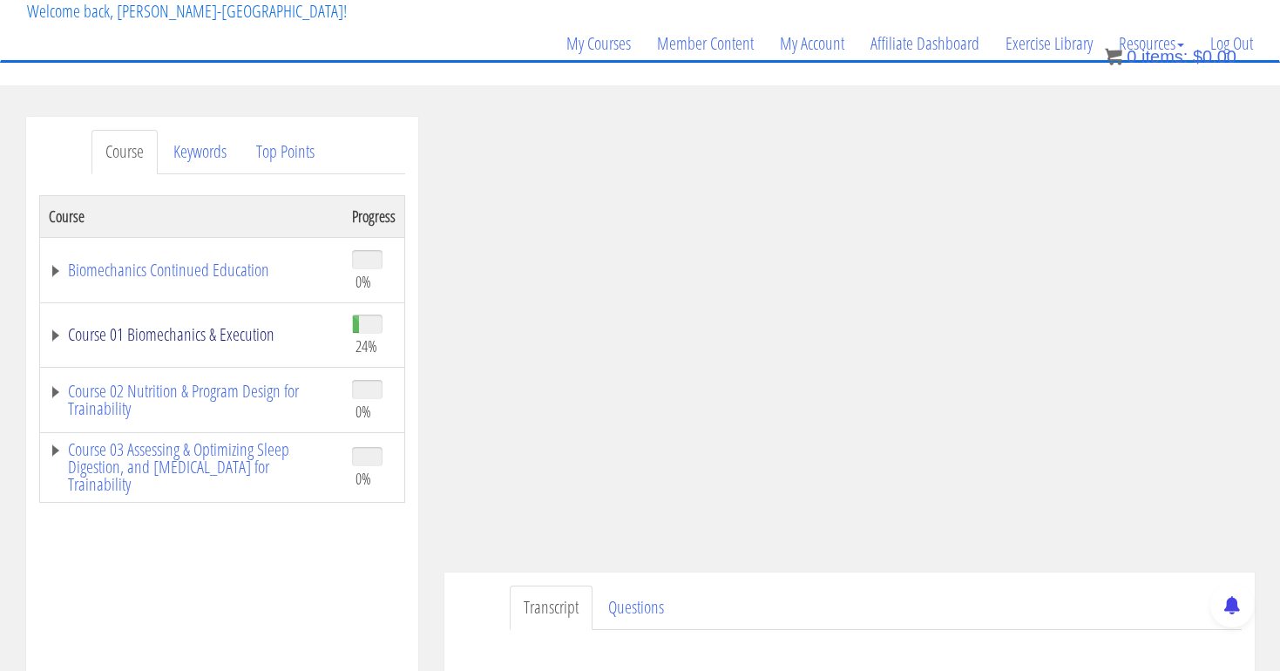
click at [169, 341] on link "Course 01 Biomechanics & Execution" at bounding box center [192, 334] width 286 height 17
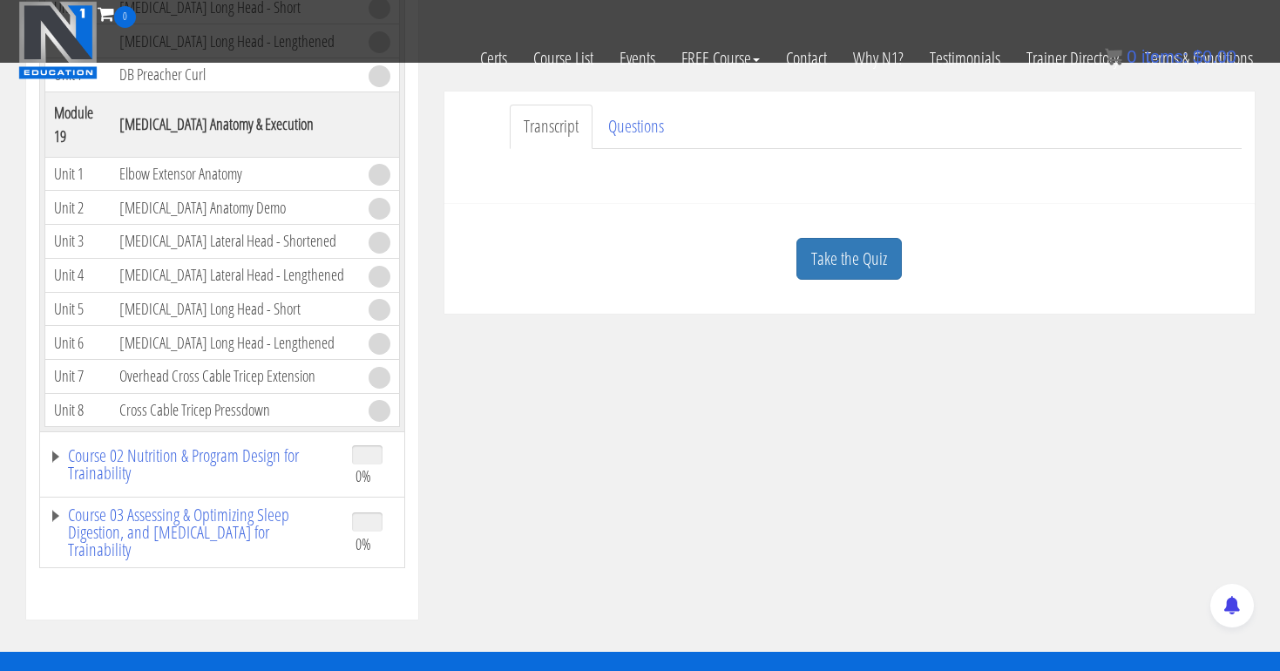
scroll to position [487, 0]
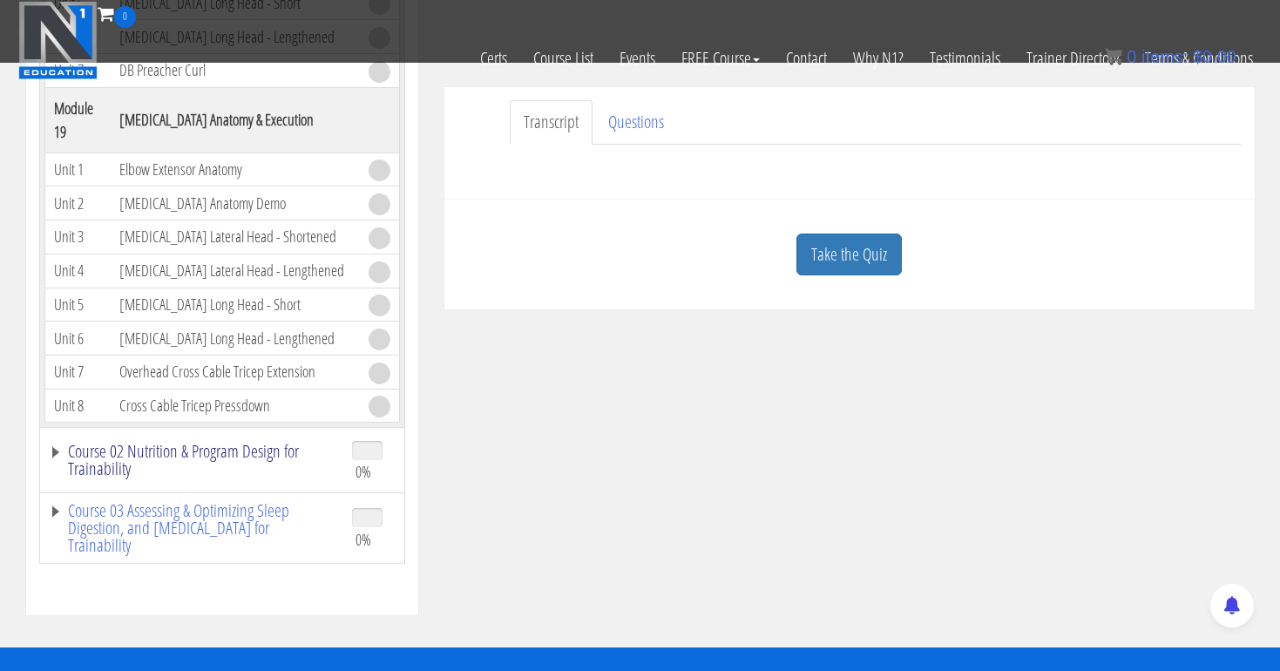
click at [99, 448] on link "Course 02 Nutrition & Program Design for Trainability" at bounding box center [192, 460] width 286 height 35
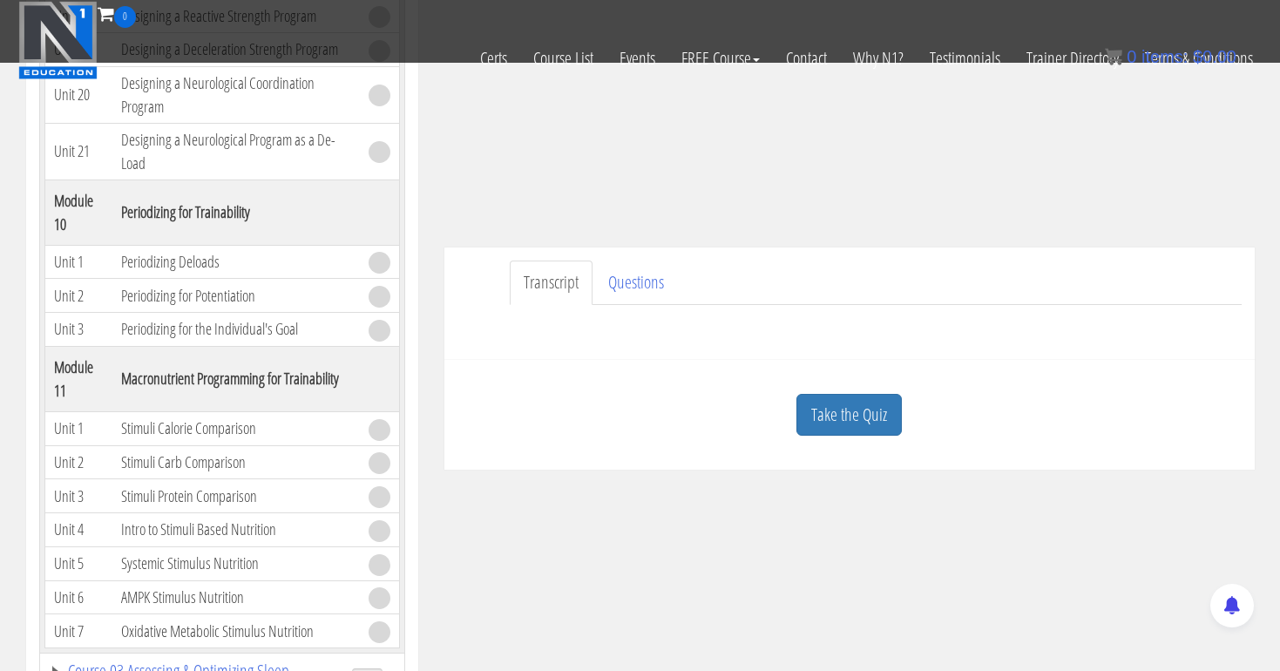
scroll to position [313, 0]
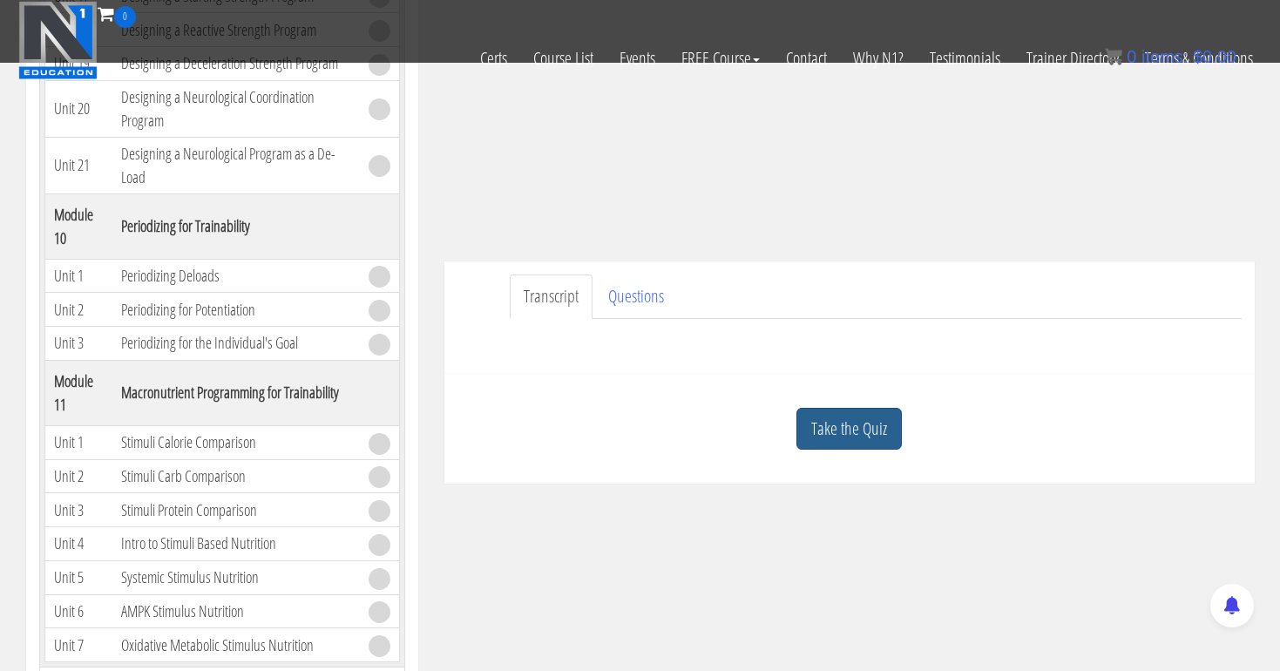
click at [862, 420] on link "Take the Quiz" at bounding box center [848, 429] width 105 height 43
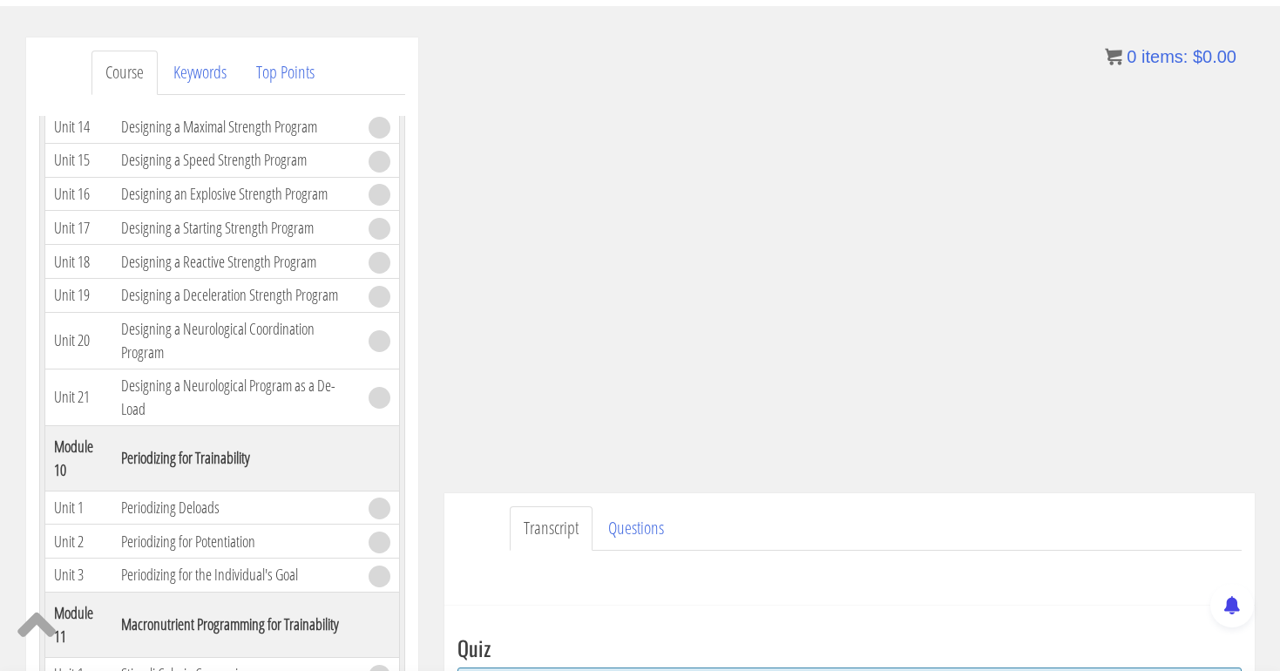
scroll to position [175, 0]
